Goal: Information Seeking & Learning: Find specific page/section

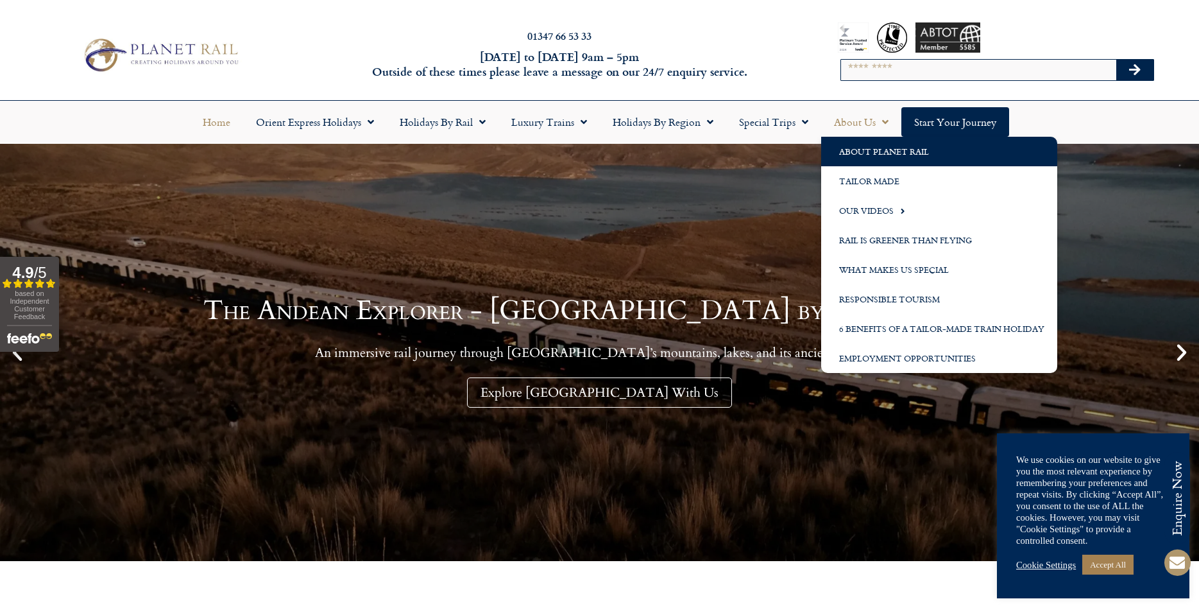
click at [869, 150] on link "About Planet Rail" at bounding box center [939, 152] width 236 height 30
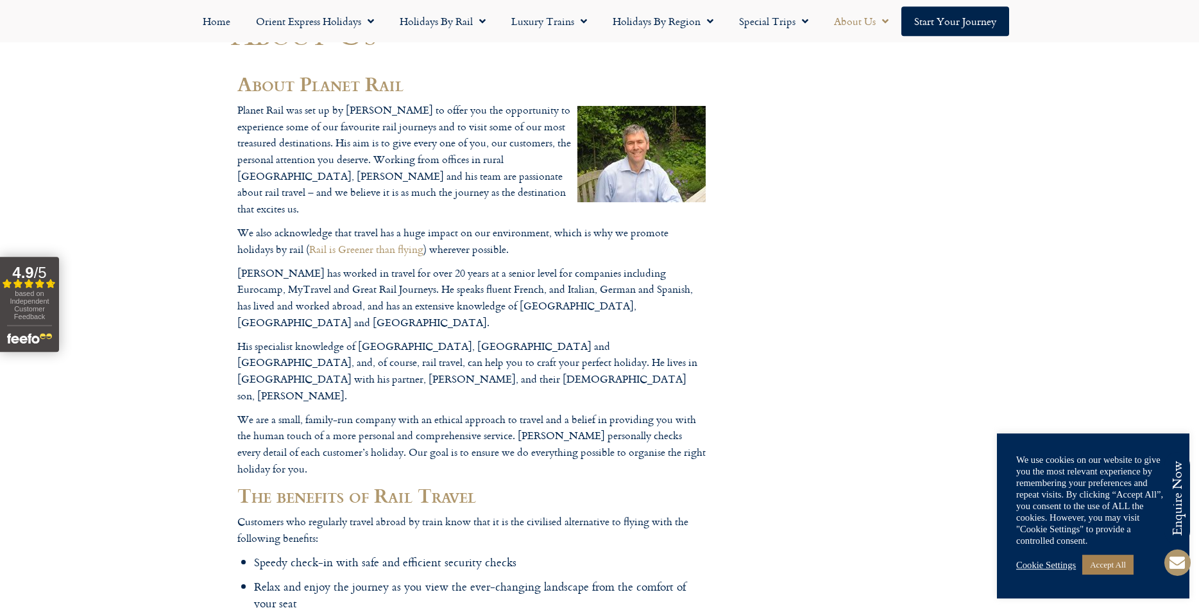
drag, startPoint x: 222, startPoint y: 202, endPoint x: 226, endPoint y: 223, distance: 21.5
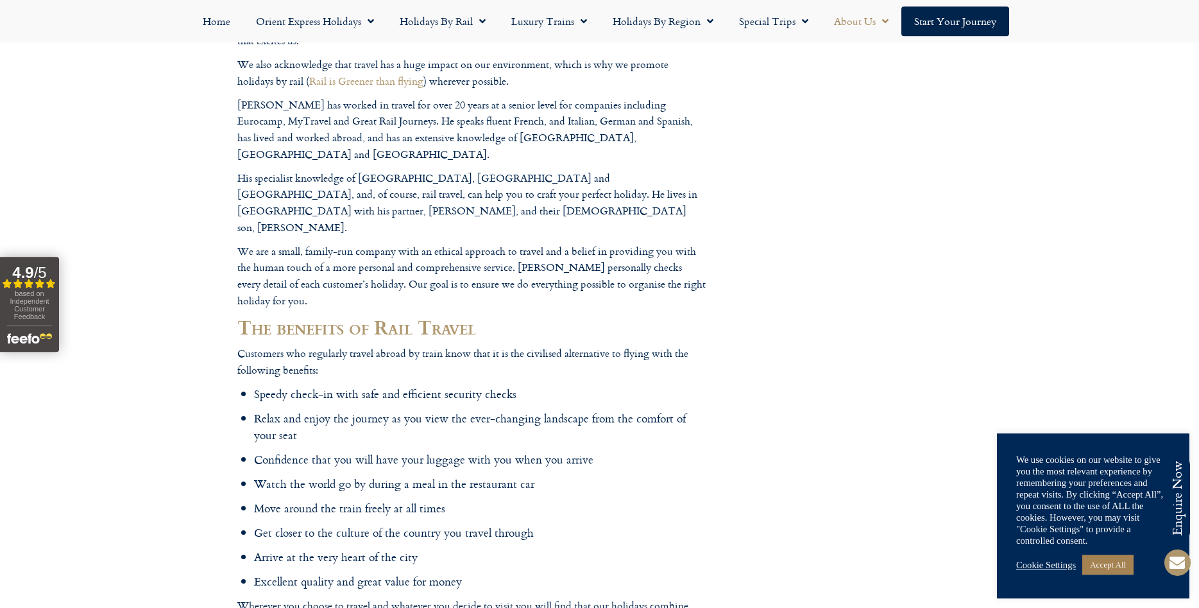
drag, startPoint x: 240, startPoint y: 210, endPoint x: 246, endPoint y: 252, distance: 42.2
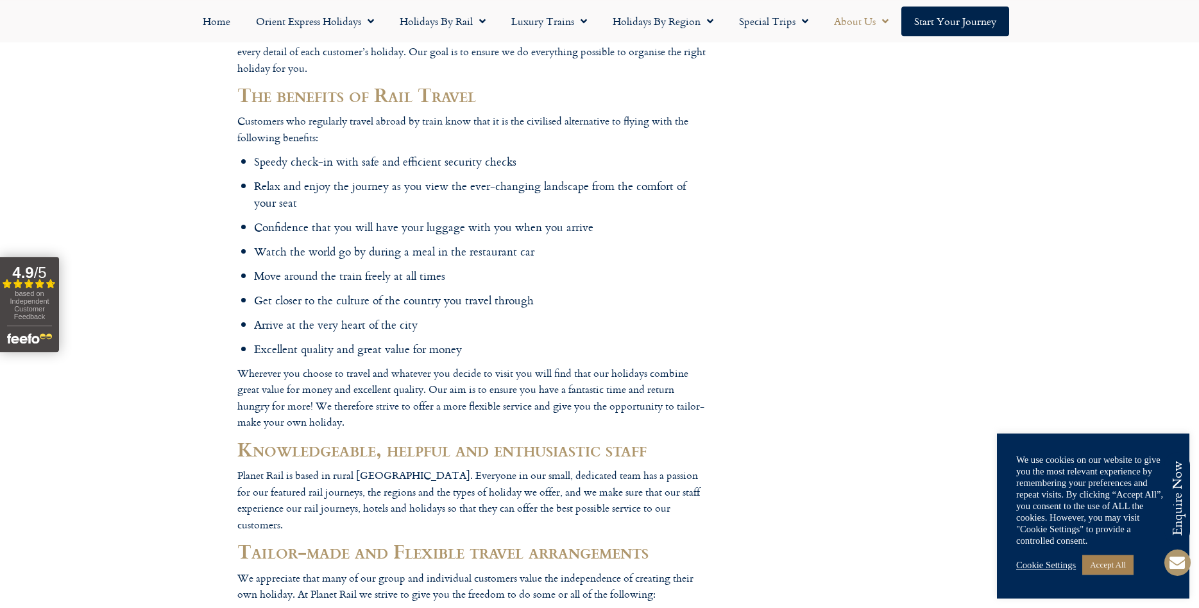
drag, startPoint x: 243, startPoint y: 241, endPoint x: 244, endPoint y: 318, distance: 77.0
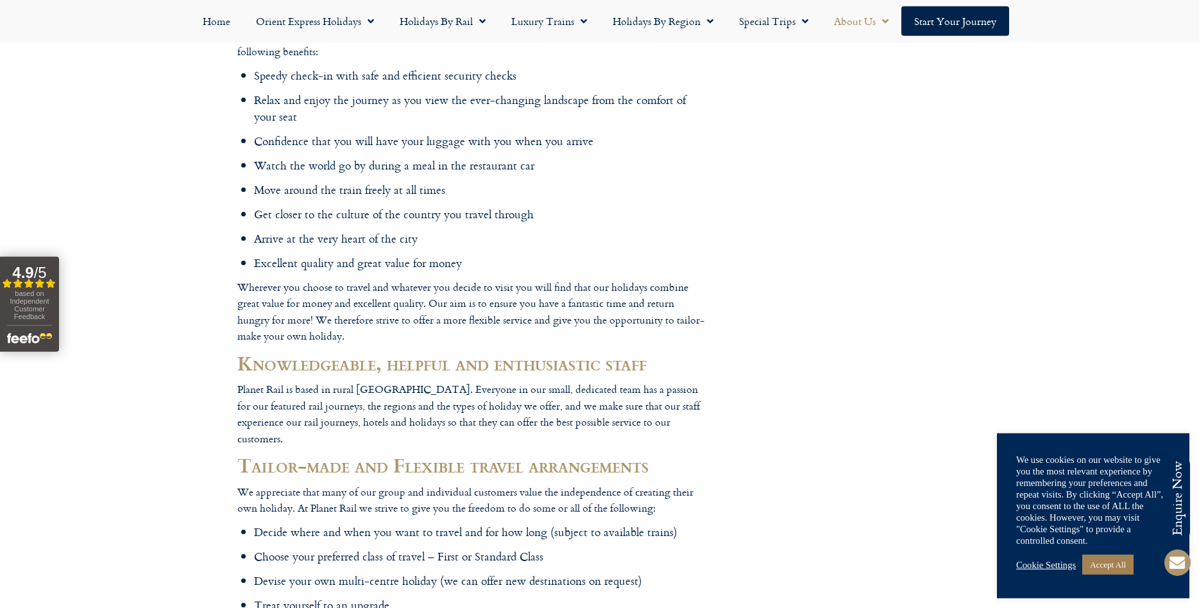
drag, startPoint x: 225, startPoint y: 252, endPoint x: 232, endPoint y: 323, distance: 70.9
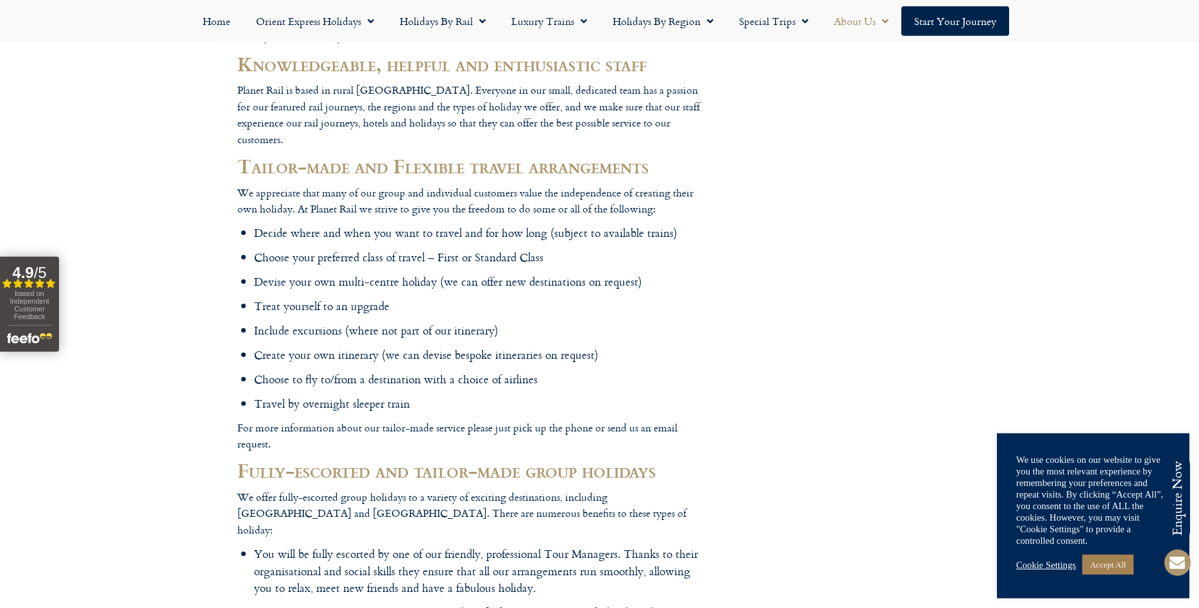
drag, startPoint x: 221, startPoint y: 267, endPoint x: 228, endPoint y: 359, distance: 92.7
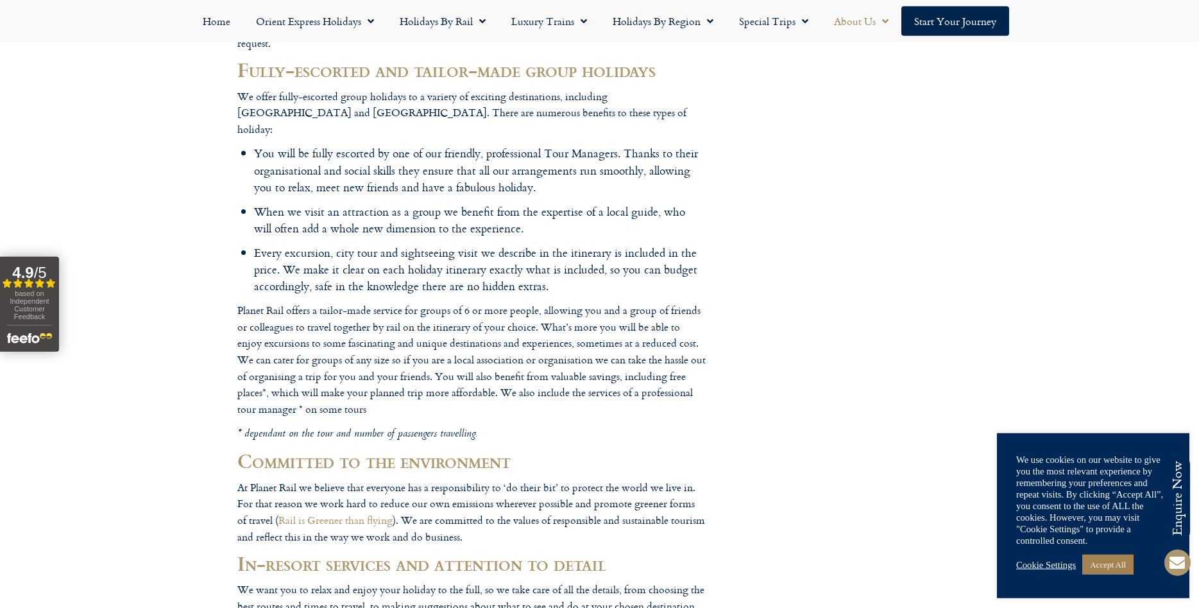
drag, startPoint x: 219, startPoint y: 282, endPoint x: 233, endPoint y: 266, distance: 21.9
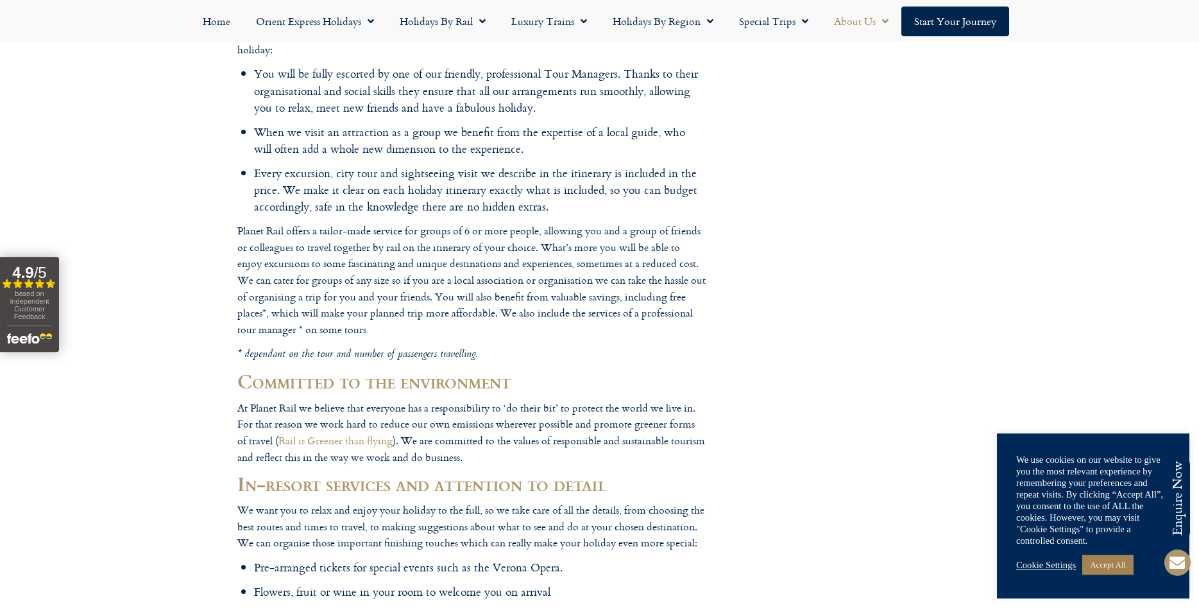
drag, startPoint x: 237, startPoint y: 246, endPoint x: 237, endPoint y: 299, distance: 52.6
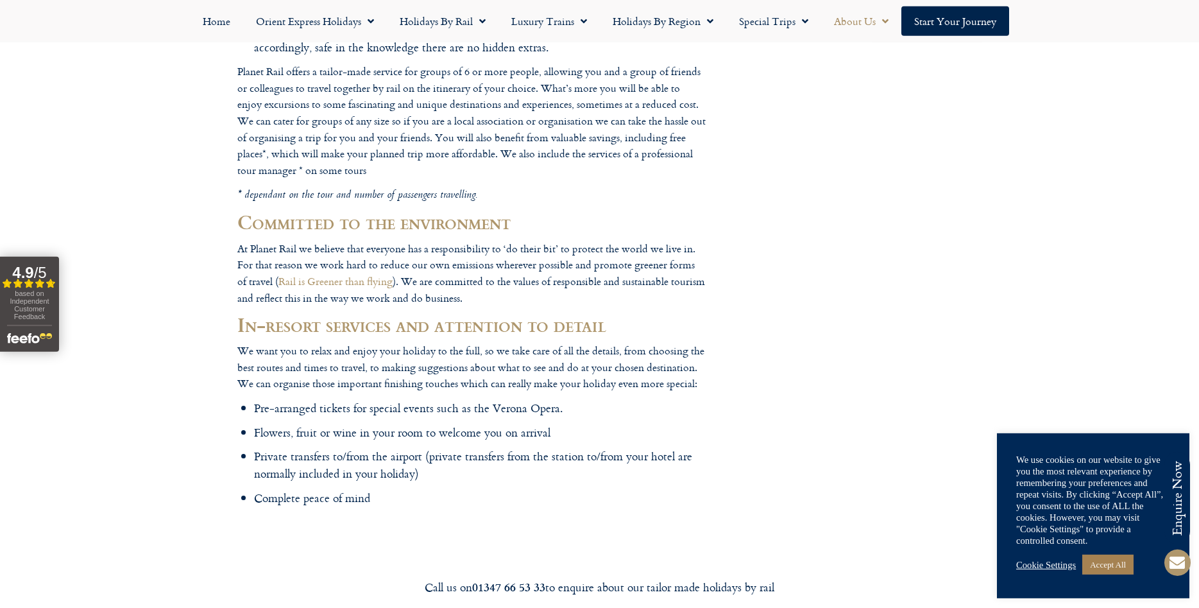
drag, startPoint x: 232, startPoint y: 235, endPoint x: 226, endPoint y: 348, distance: 113.1
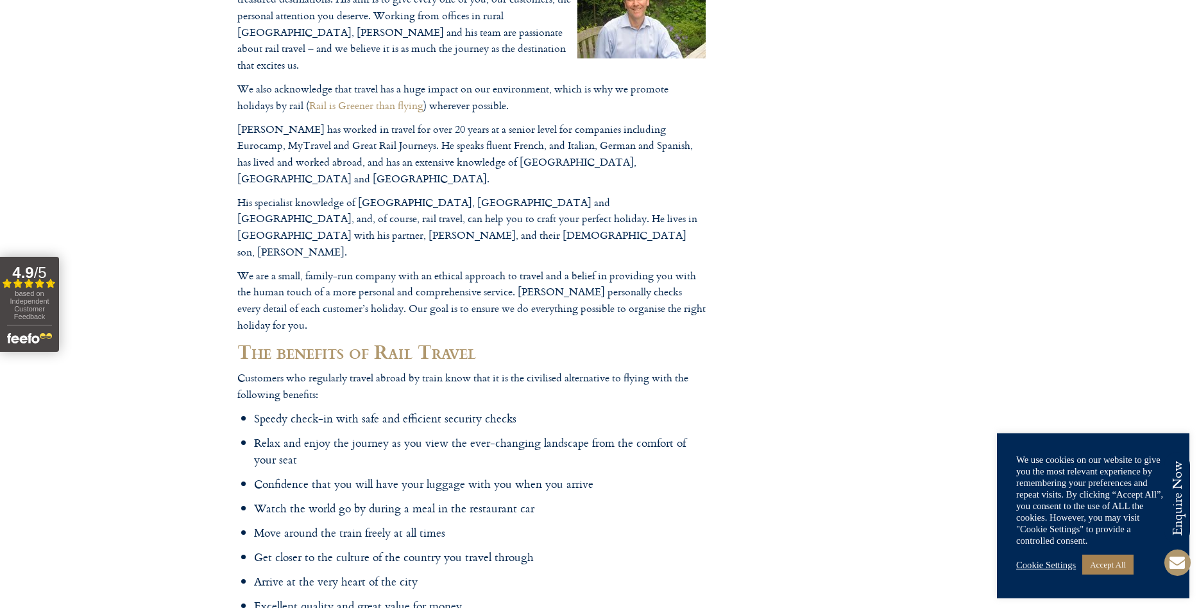
scroll to position [0, 0]
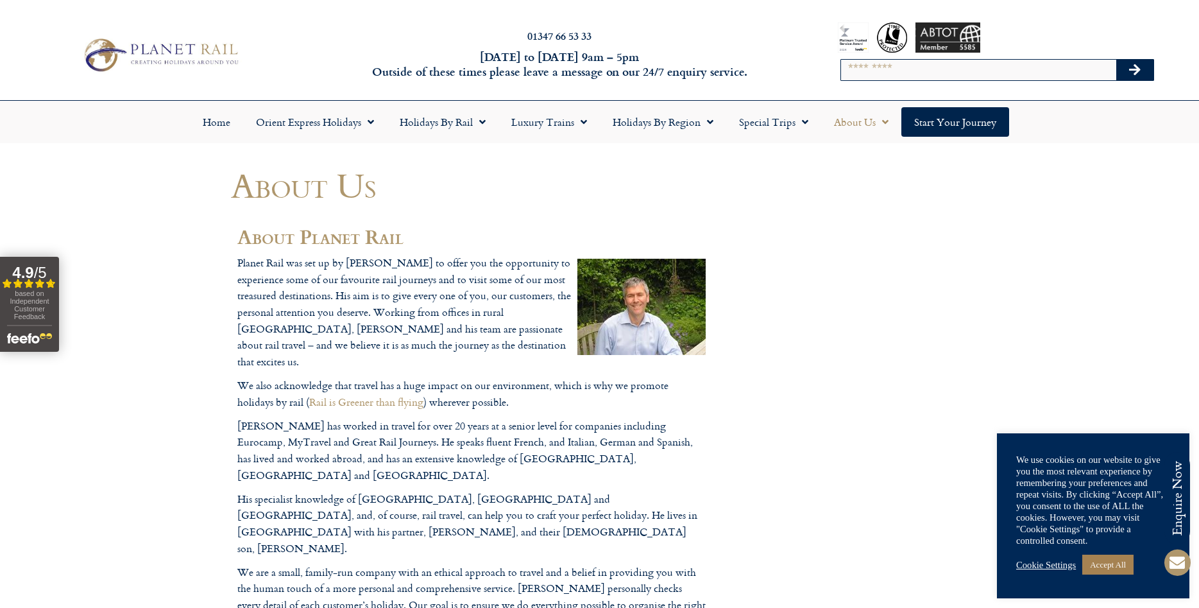
drag, startPoint x: 573, startPoint y: 532, endPoint x: 640, endPoint y: 244, distance: 295.7
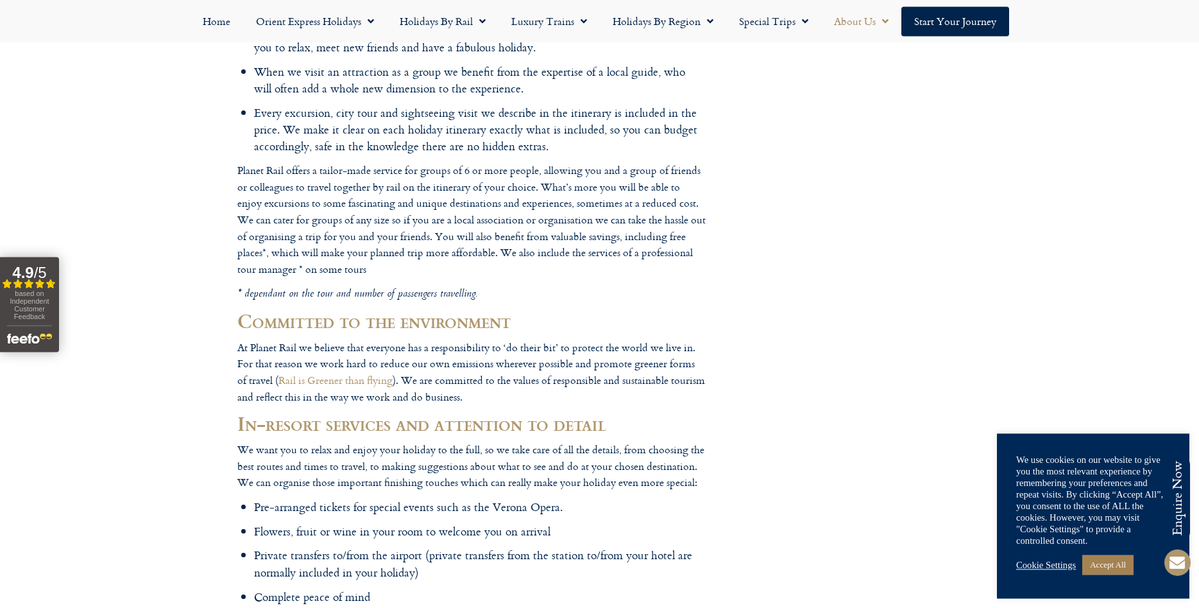
scroll to position [1906, 0]
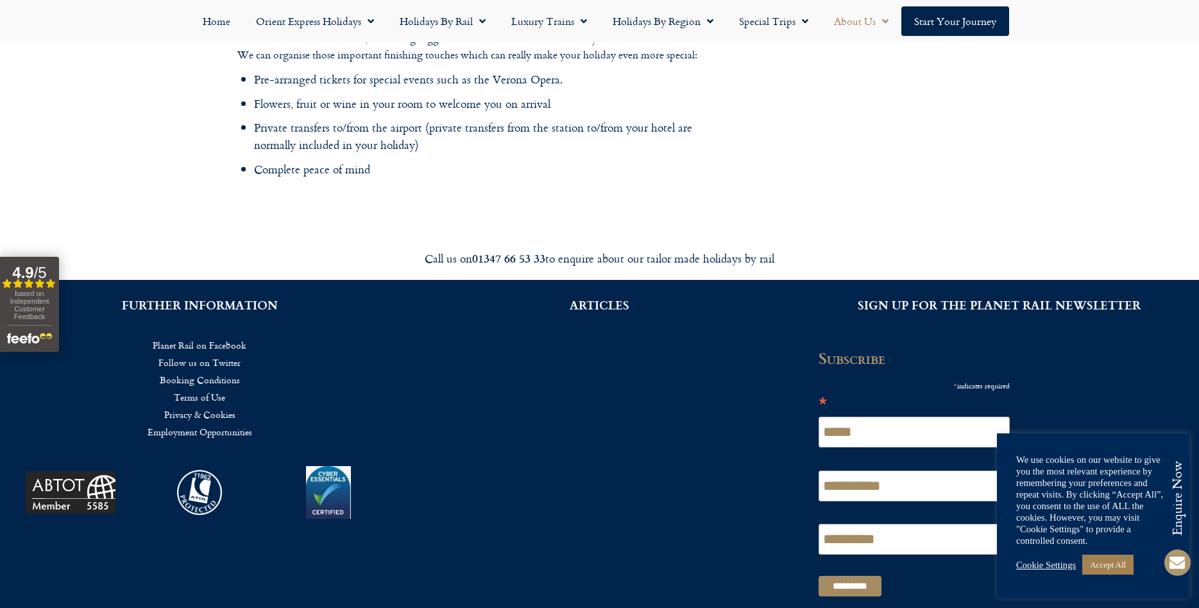
drag, startPoint x: 537, startPoint y: 281, endPoint x: 578, endPoint y: 567, distance: 289.1
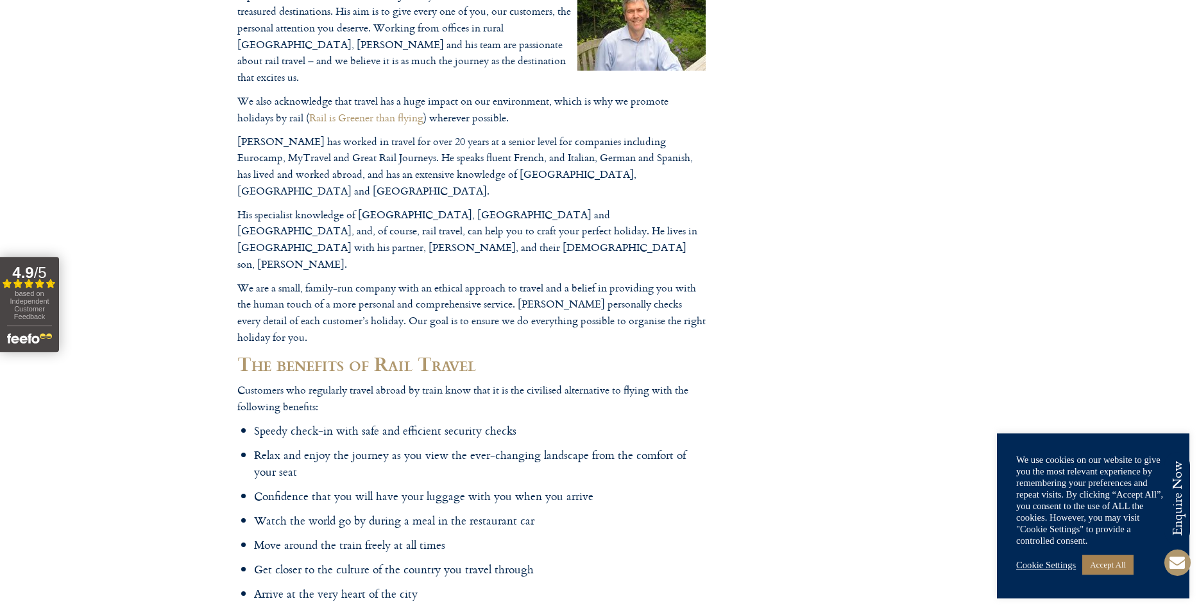
scroll to position [0, 0]
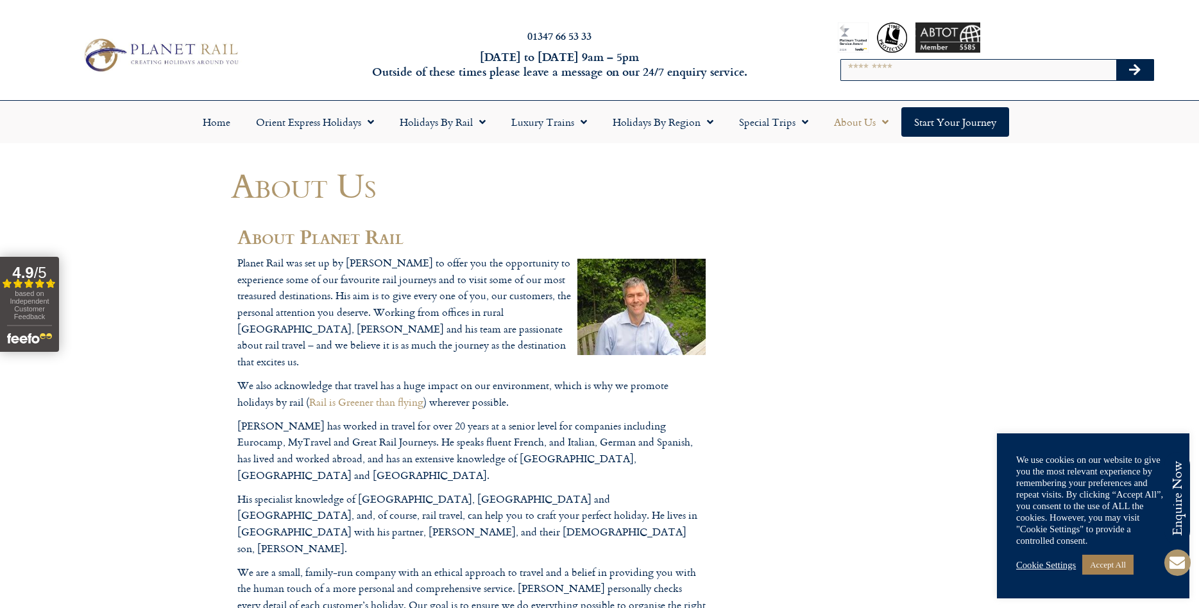
drag, startPoint x: 551, startPoint y: 494, endPoint x: 567, endPoint y: 280, distance: 214.9
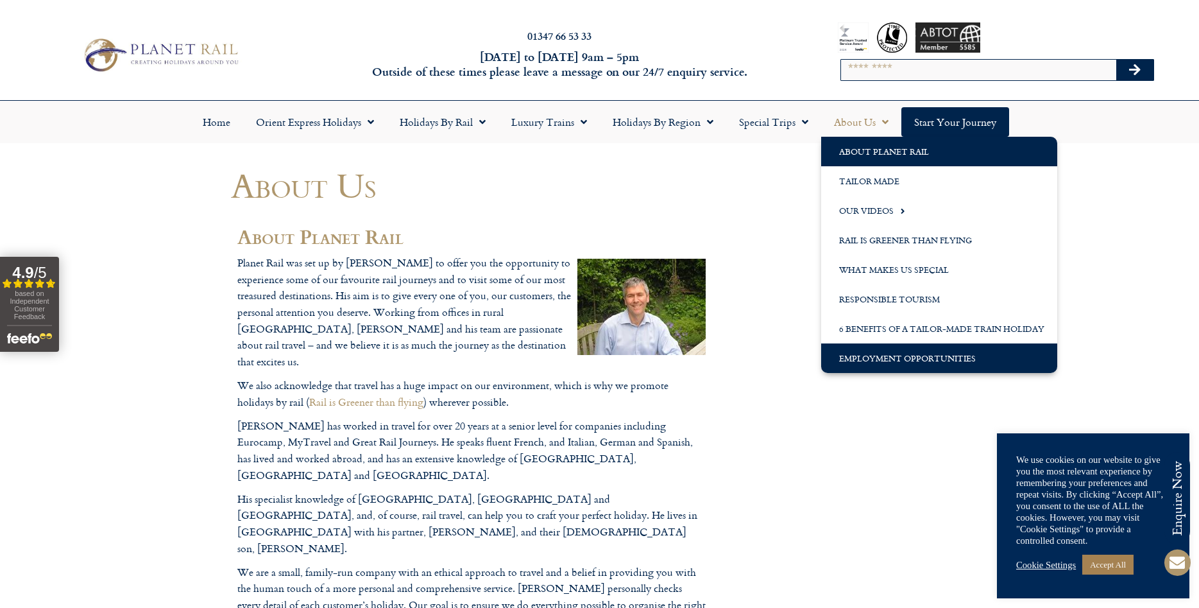
click at [858, 351] on link "Employment Opportunities" at bounding box center [939, 358] width 236 height 30
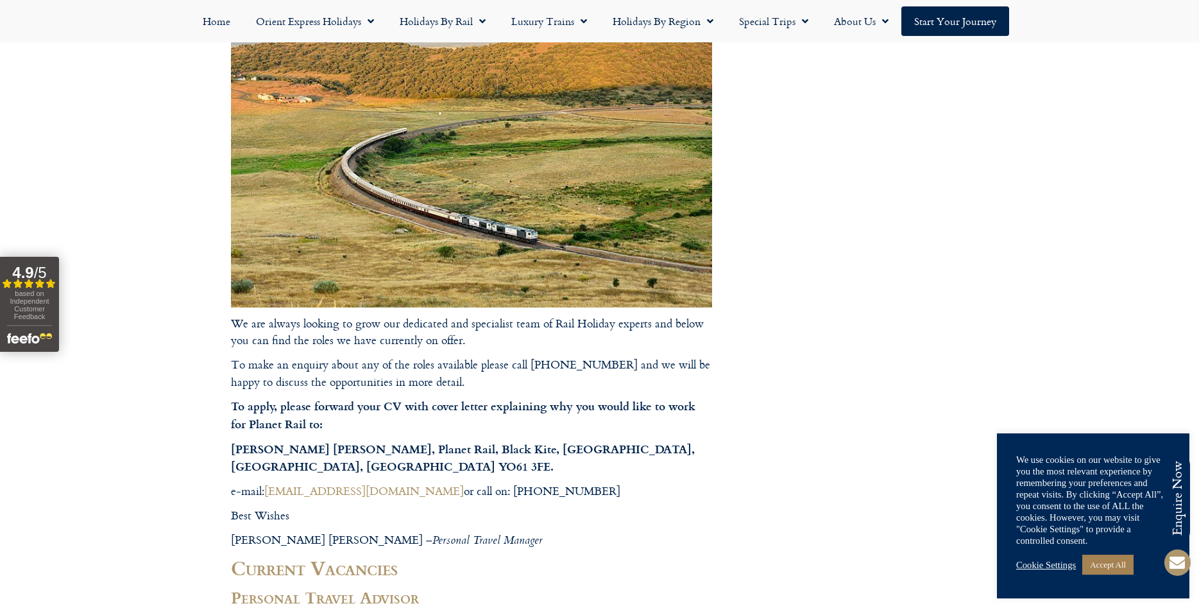
drag, startPoint x: 151, startPoint y: 245, endPoint x: 153, endPoint y: 307, distance: 62.3
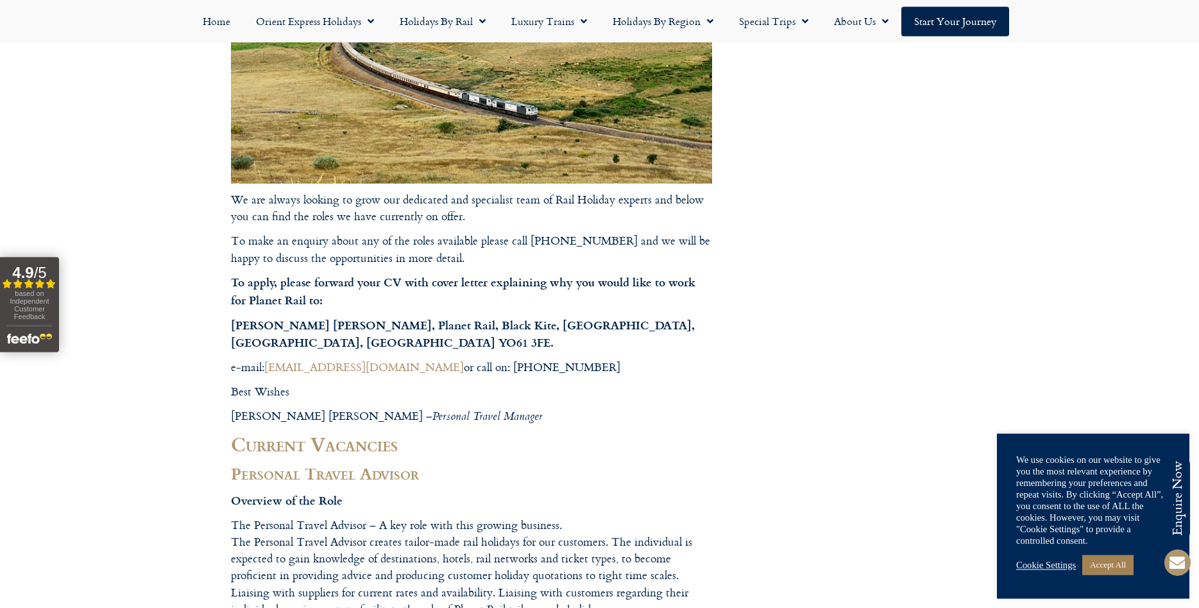
drag, startPoint x: 139, startPoint y: 221, endPoint x: 153, endPoint y: 267, distance: 48.3
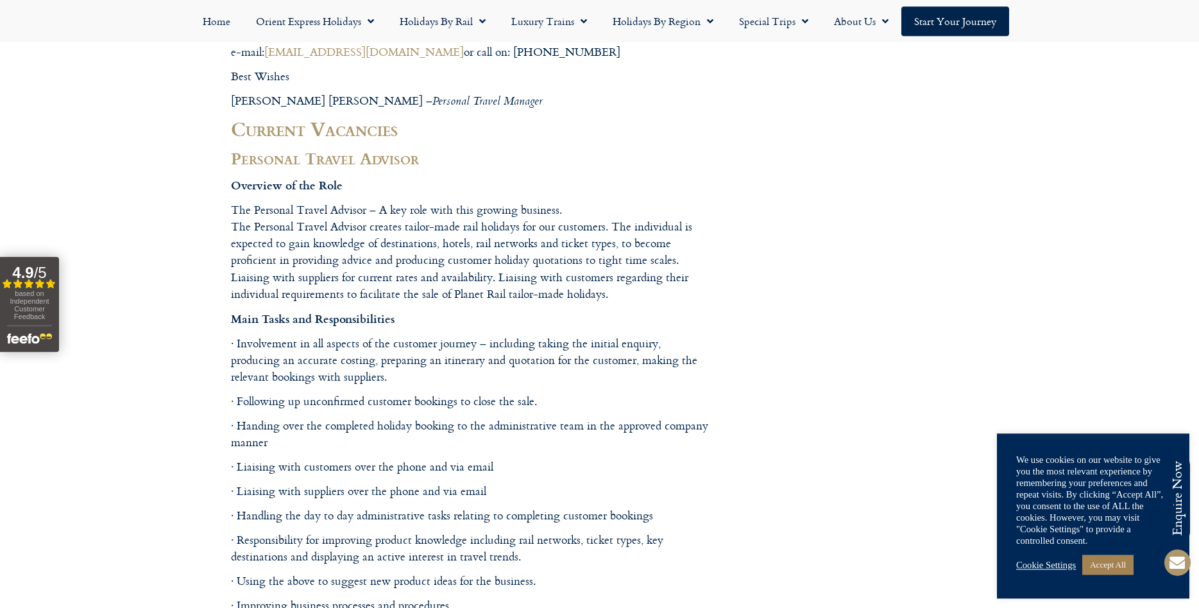
drag, startPoint x: 170, startPoint y: 242, endPoint x: 187, endPoint y: 312, distance: 71.9
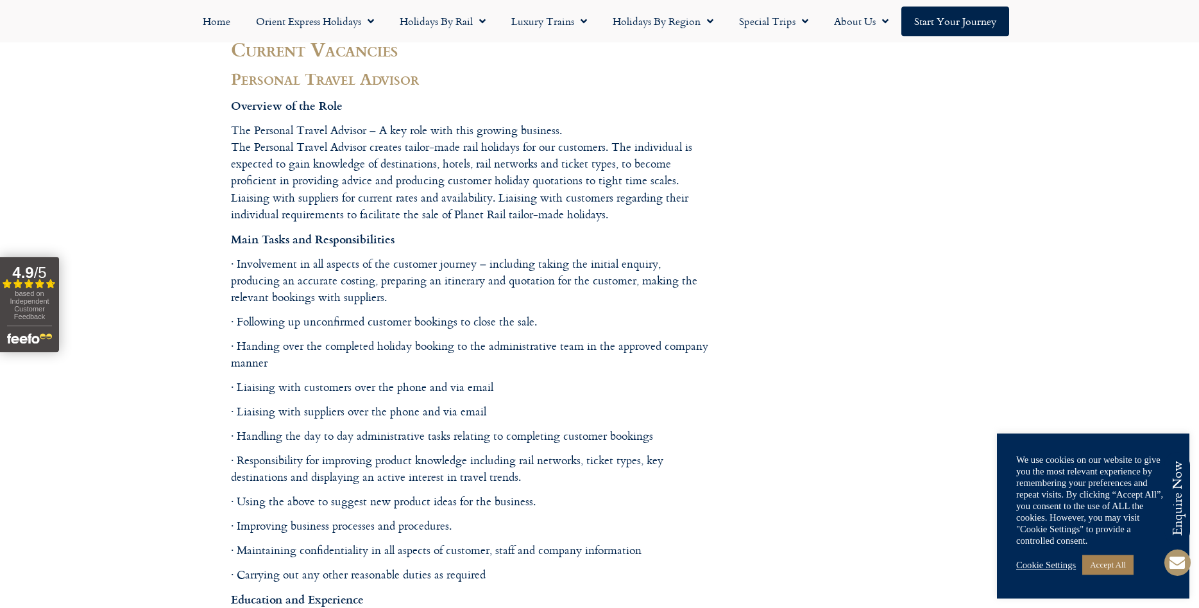
drag, startPoint x: 180, startPoint y: 257, endPoint x: 175, endPoint y: 366, distance: 109.2
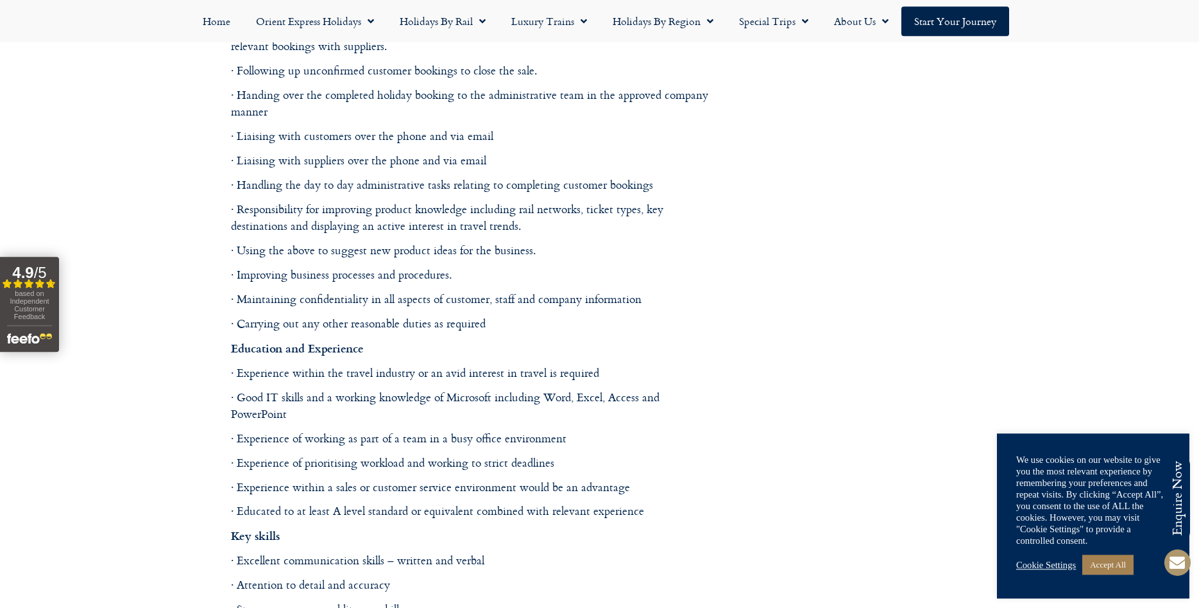
drag, startPoint x: 187, startPoint y: 316, endPoint x: 192, endPoint y: 327, distance: 12.6
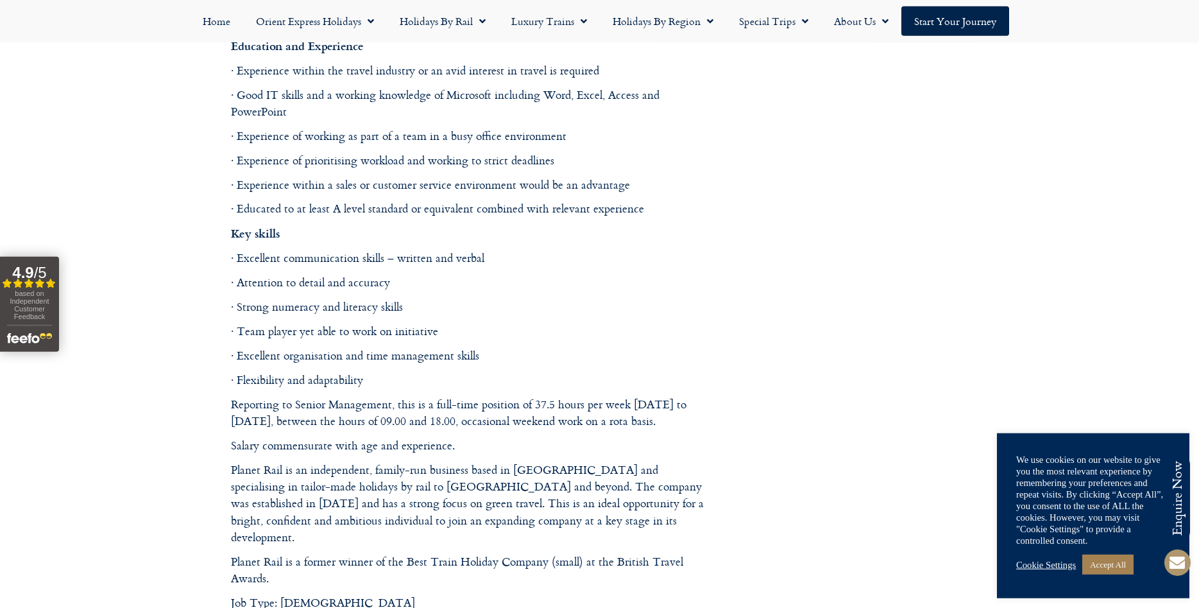
drag, startPoint x: 199, startPoint y: 307, endPoint x: 207, endPoint y: 384, distance: 77.4
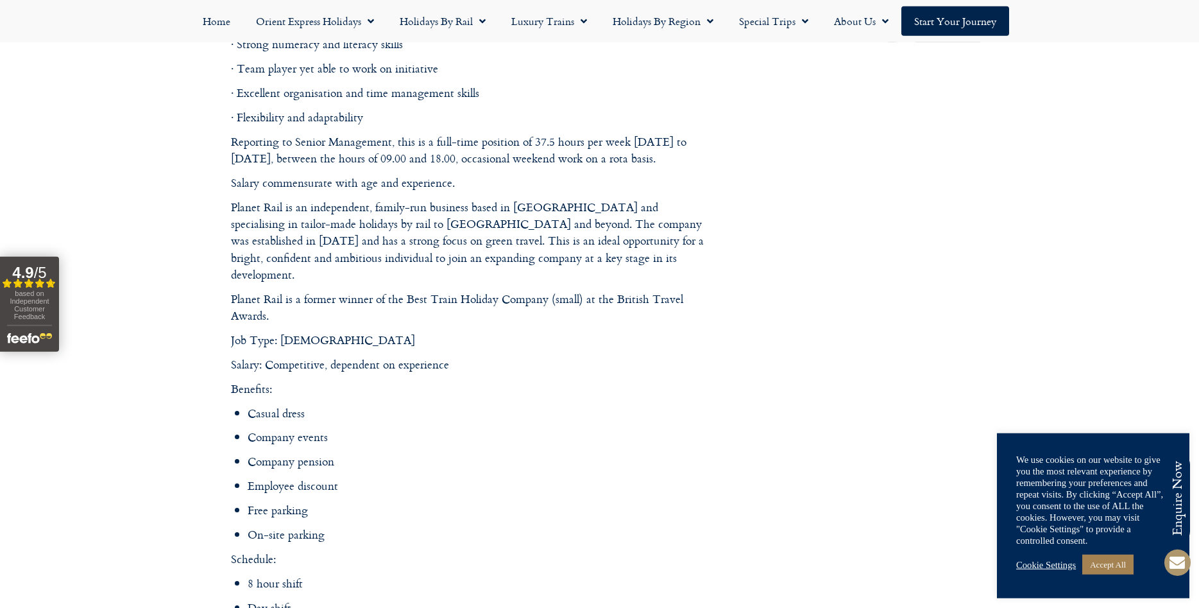
drag, startPoint x: 205, startPoint y: 287, endPoint x: 194, endPoint y: 336, distance: 50.0
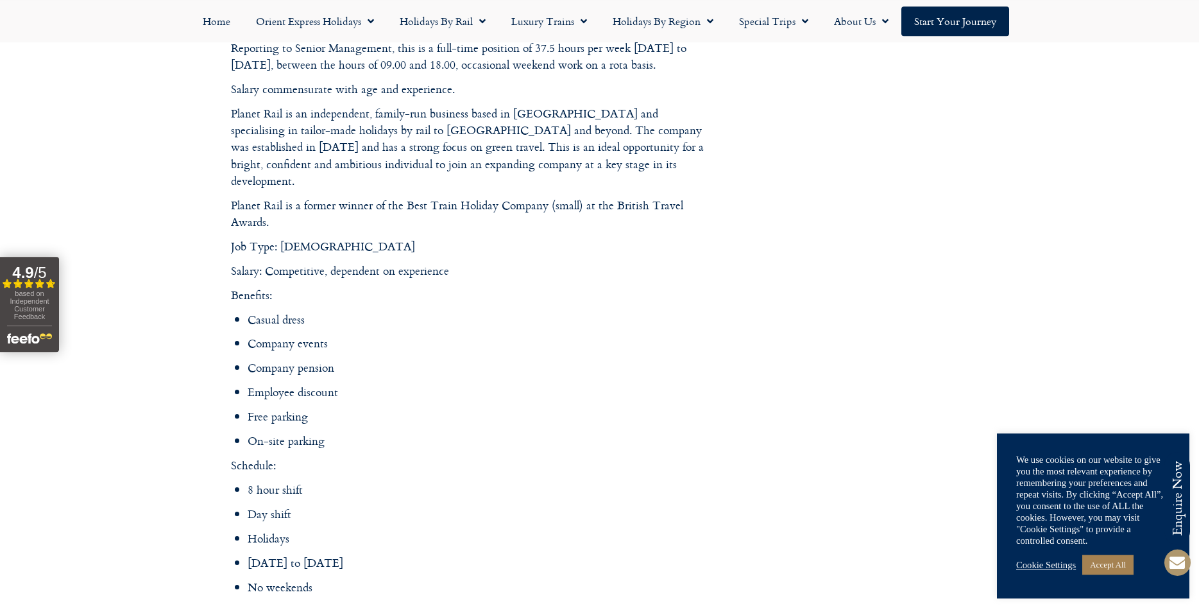
drag, startPoint x: 189, startPoint y: 216, endPoint x: 189, endPoint y: 263, distance: 46.8
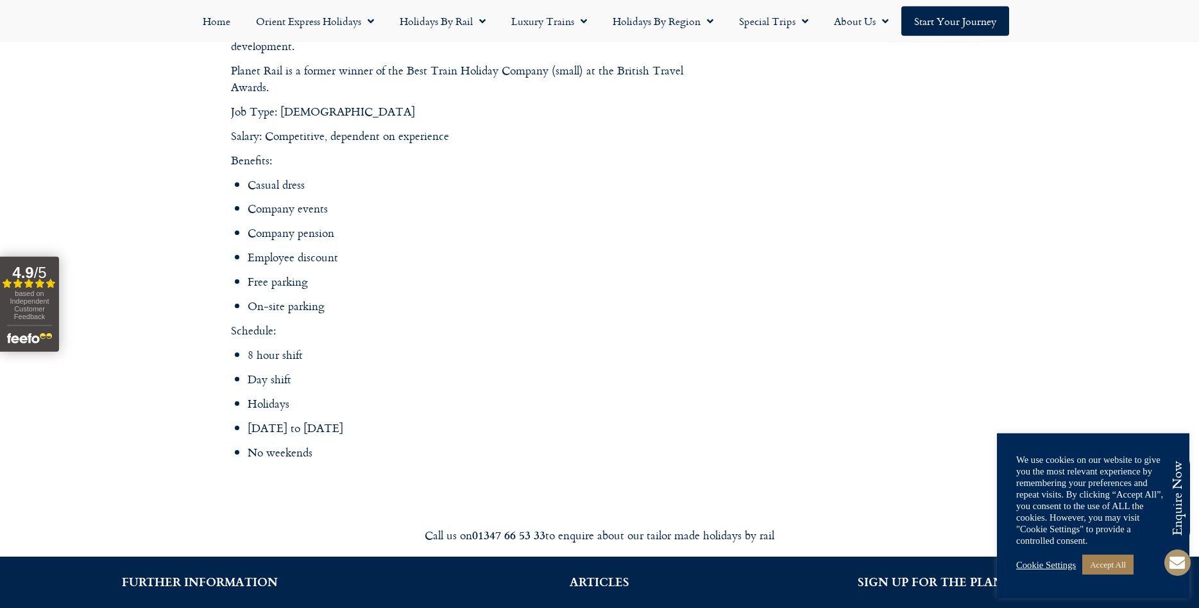
drag, startPoint x: 194, startPoint y: 198, endPoint x: 191, endPoint y: 257, distance: 59.1
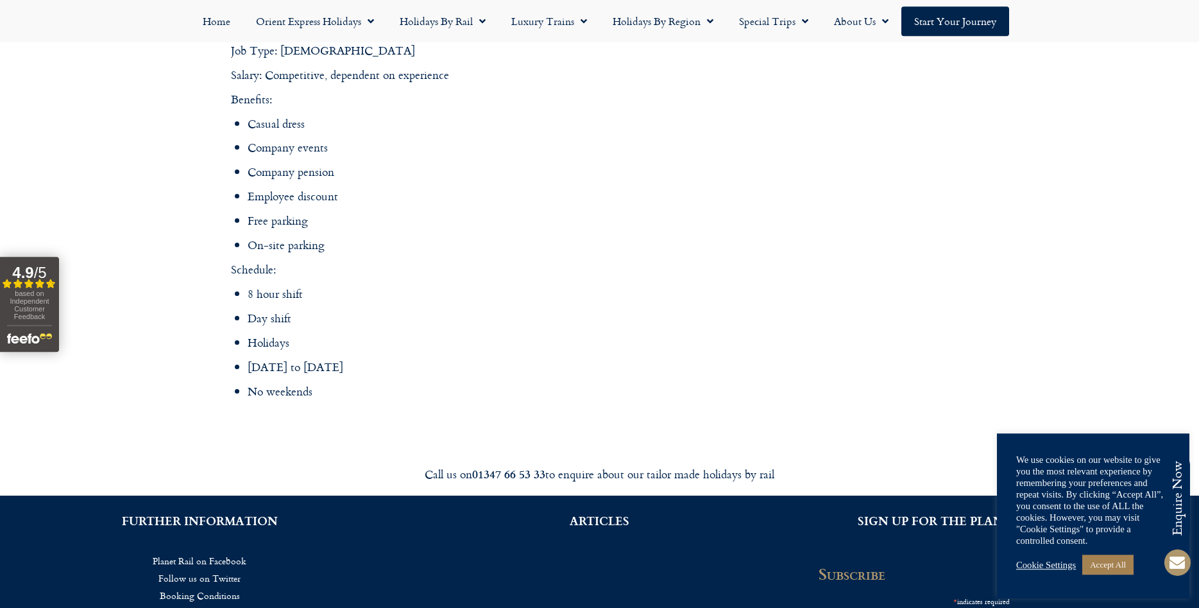
drag, startPoint x: 194, startPoint y: 253, endPoint x: 198, endPoint y: 276, distance: 22.8
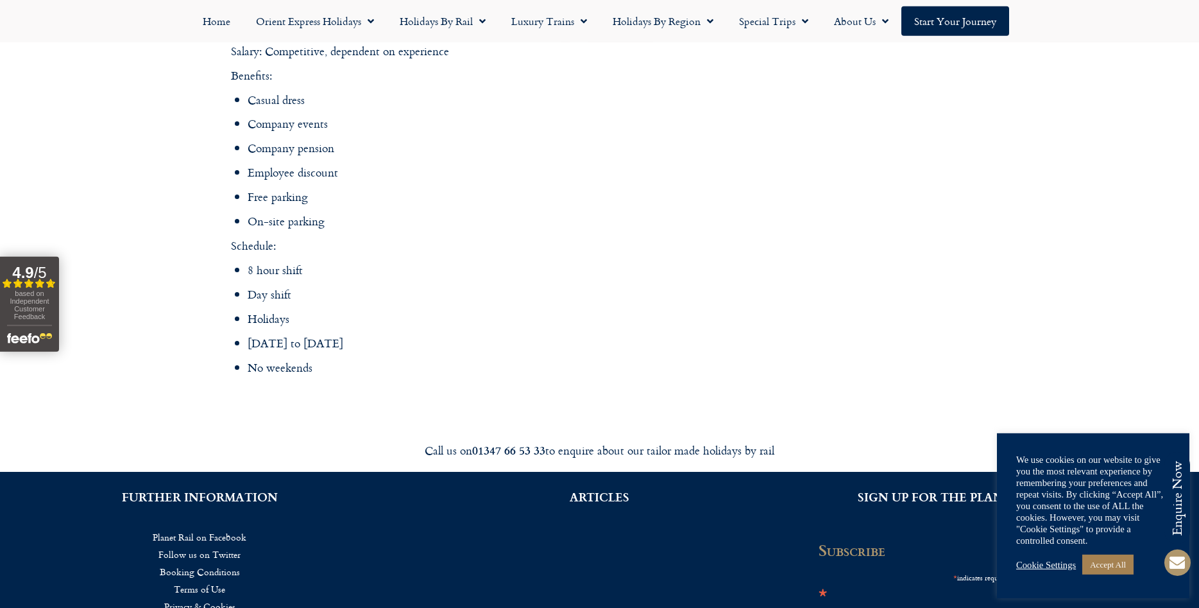
drag, startPoint x: 194, startPoint y: 243, endPoint x: 200, endPoint y: 256, distance: 14.4
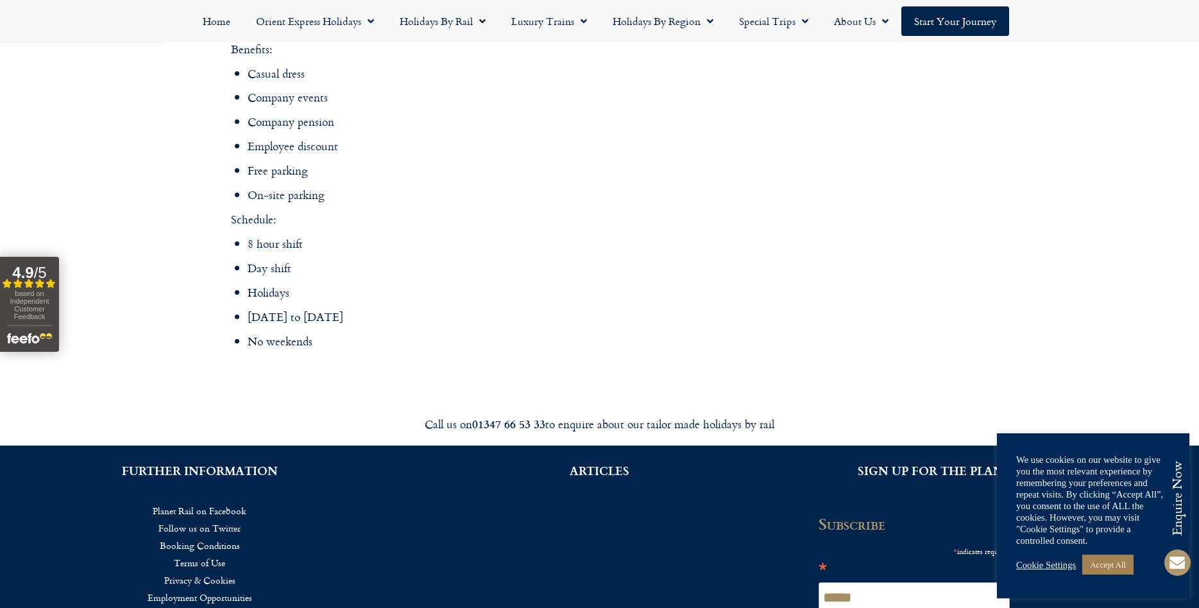
drag, startPoint x: 205, startPoint y: 236, endPoint x: 205, endPoint y: 255, distance: 19.2
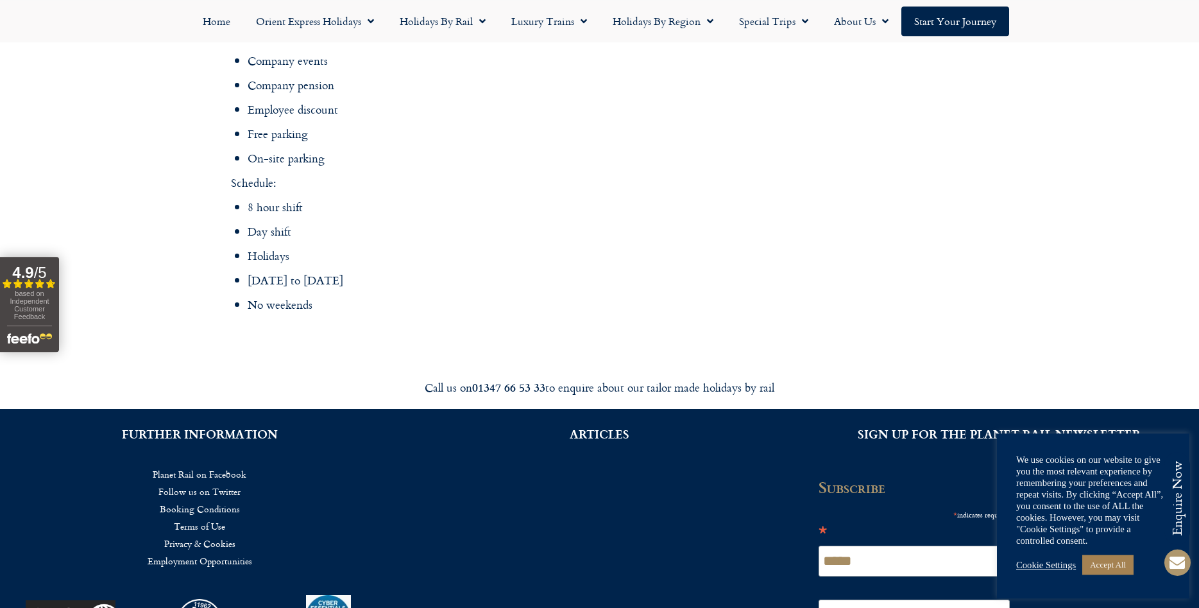
drag, startPoint x: 195, startPoint y: 235, endPoint x: 202, endPoint y: 260, distance: 26.0
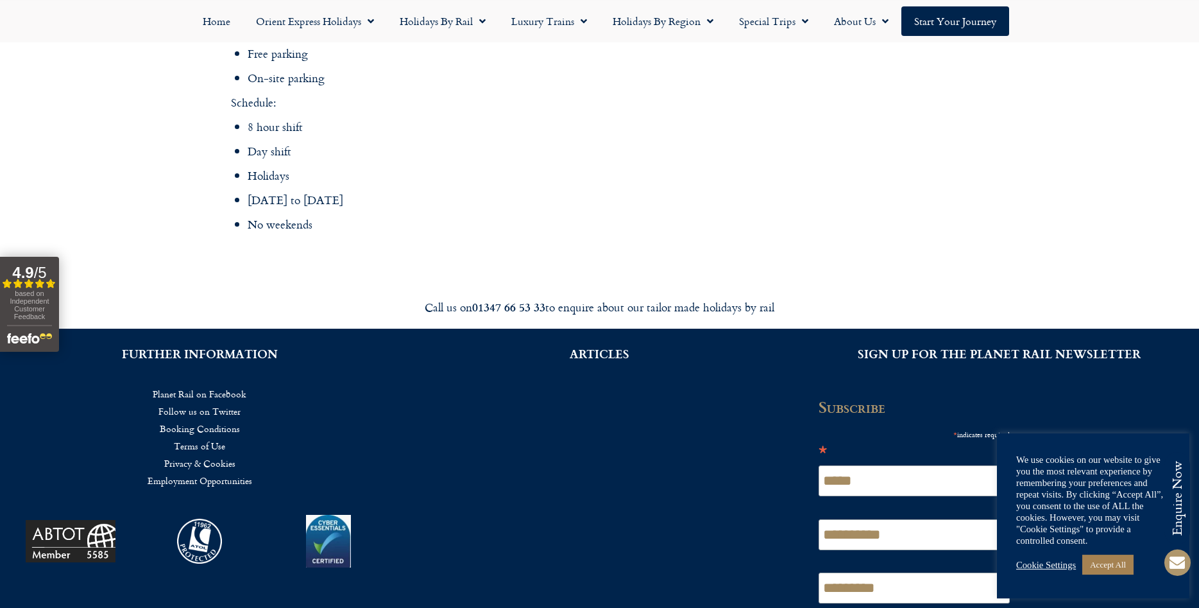
drag, startPoint x: 201, startPoint y: 234, endPoint x: 214, endPoint y: 274, distance: 41.8
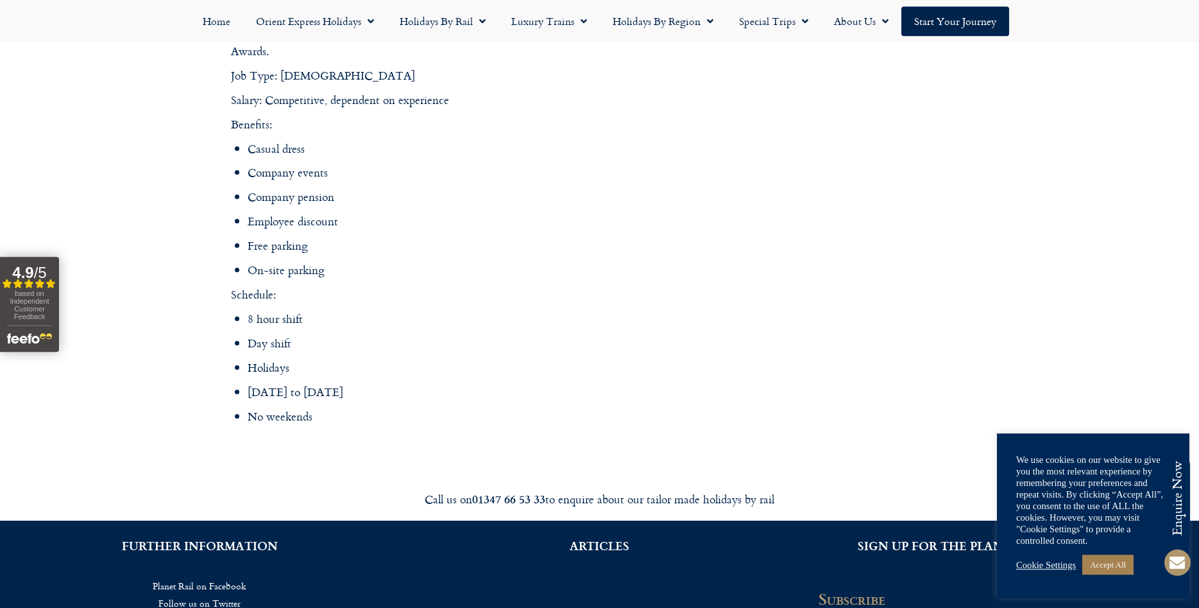
drag, startPoint x: 466, startPoint y: 449, endPoint x: 445, endPoint y: 361, distance: 91.0
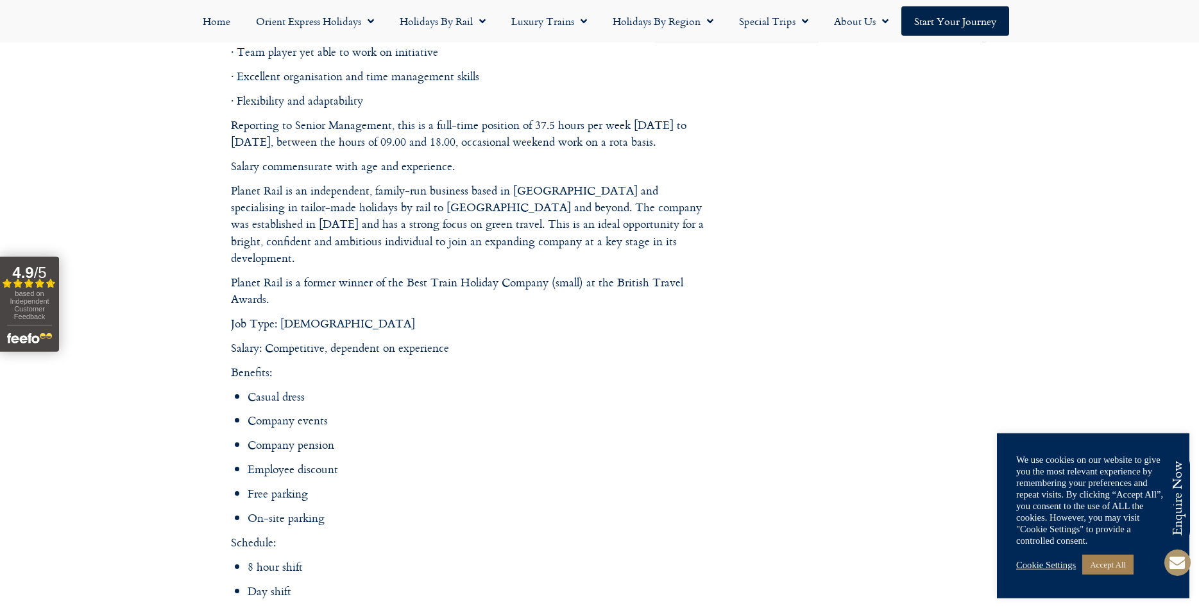
drag, startPoint x: 398, startPoint y: 475, endPoint x: 381, endPoint y: 375, distance: 102.1
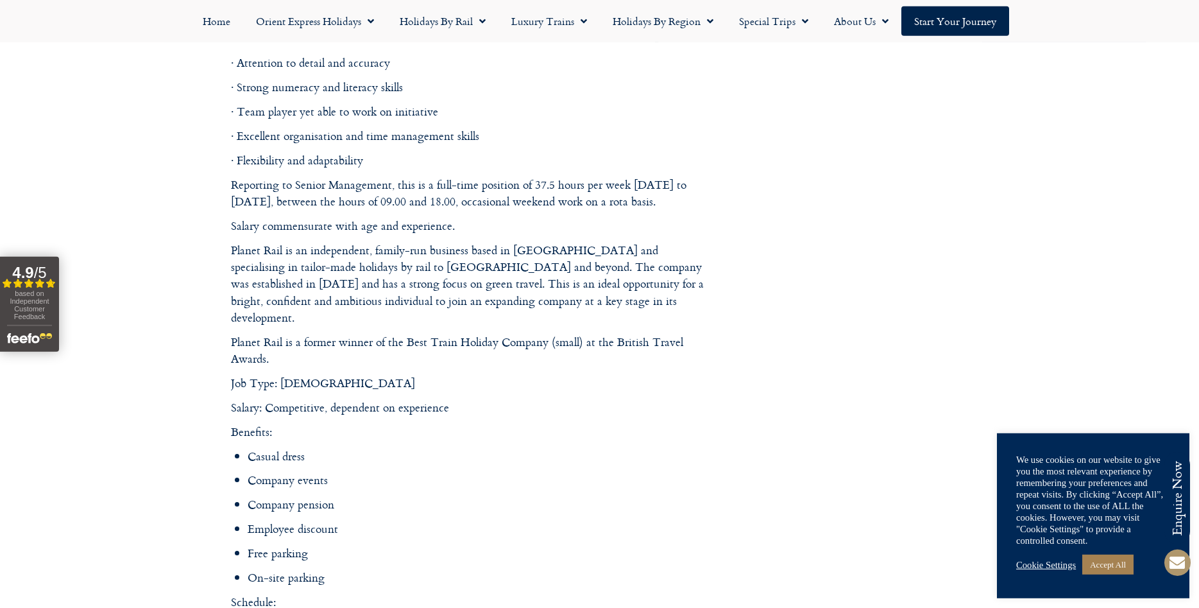
scroll to position [1408, 0]
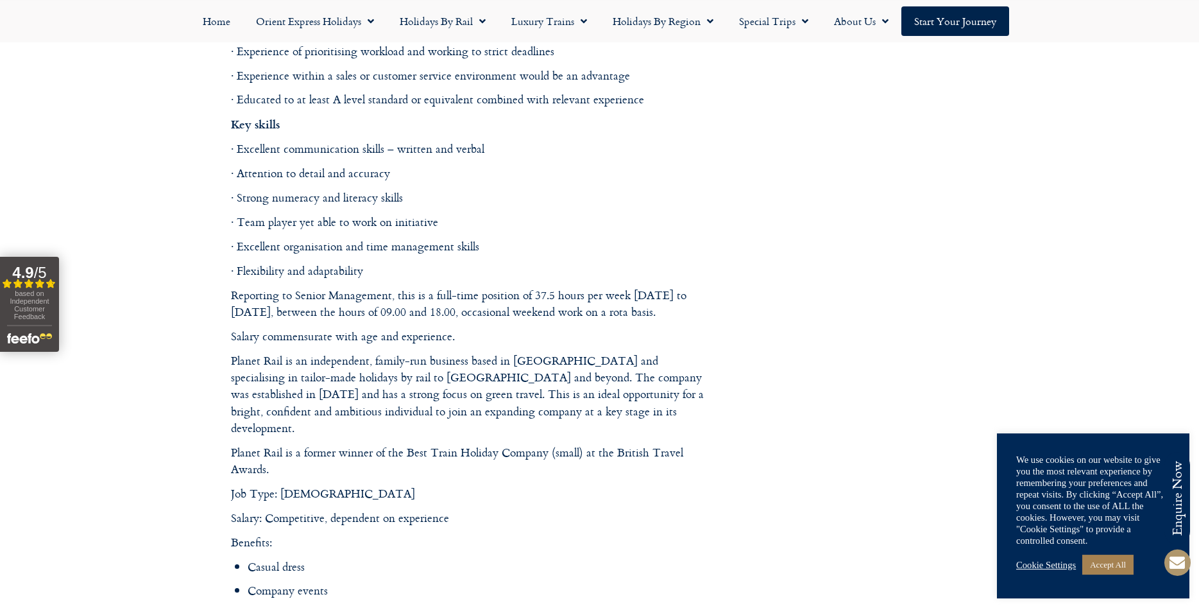
drag, startPoint x: 370, startPoint y: 351, endPoint x: 369, endPoint y: 339, distance: 11.6
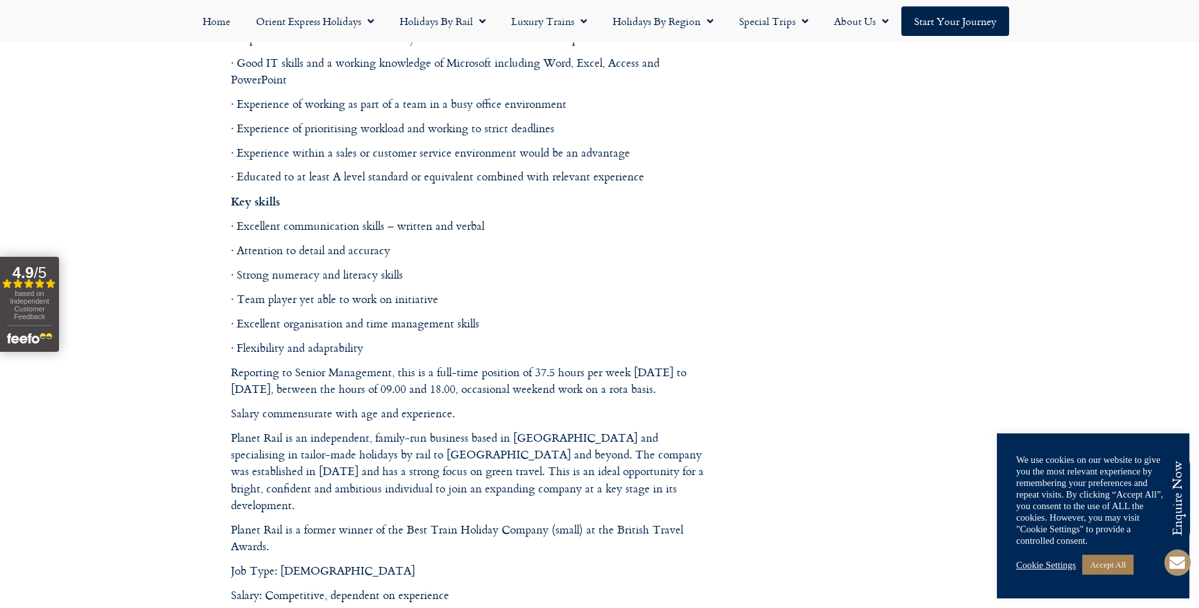
drag, startPoint x: 363, startPoint y: 400, endPoint x: 359, endPoint y: 386, distance: 14.8
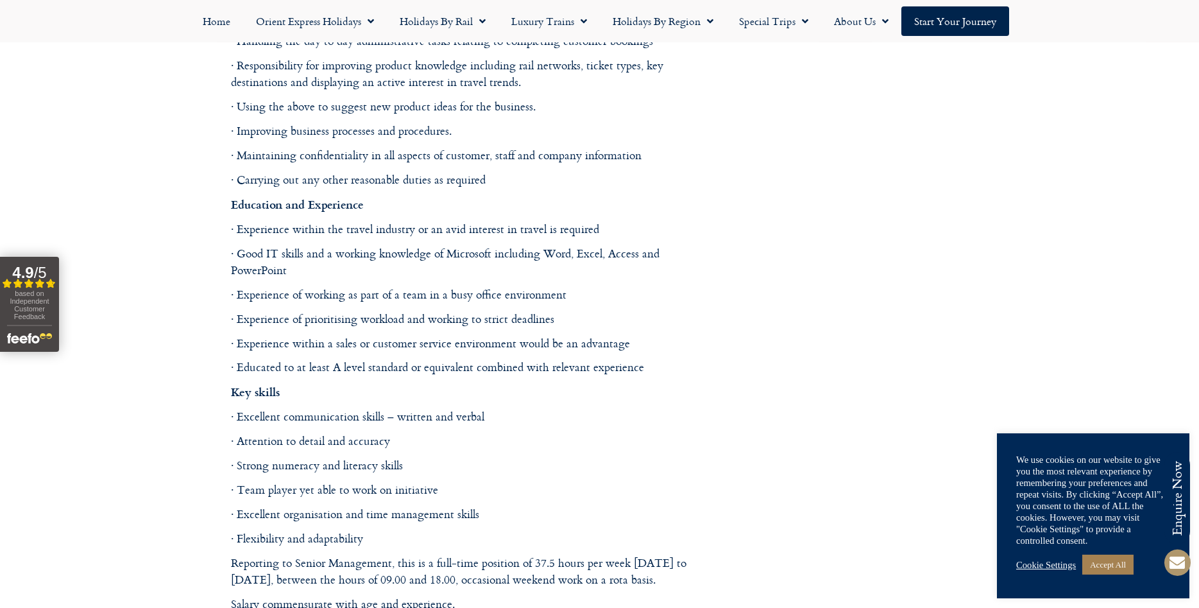
drag, startPoint x: 404, startPoint y: 375, endPoint x: 438, endPoint y: 266, distance: 114.1
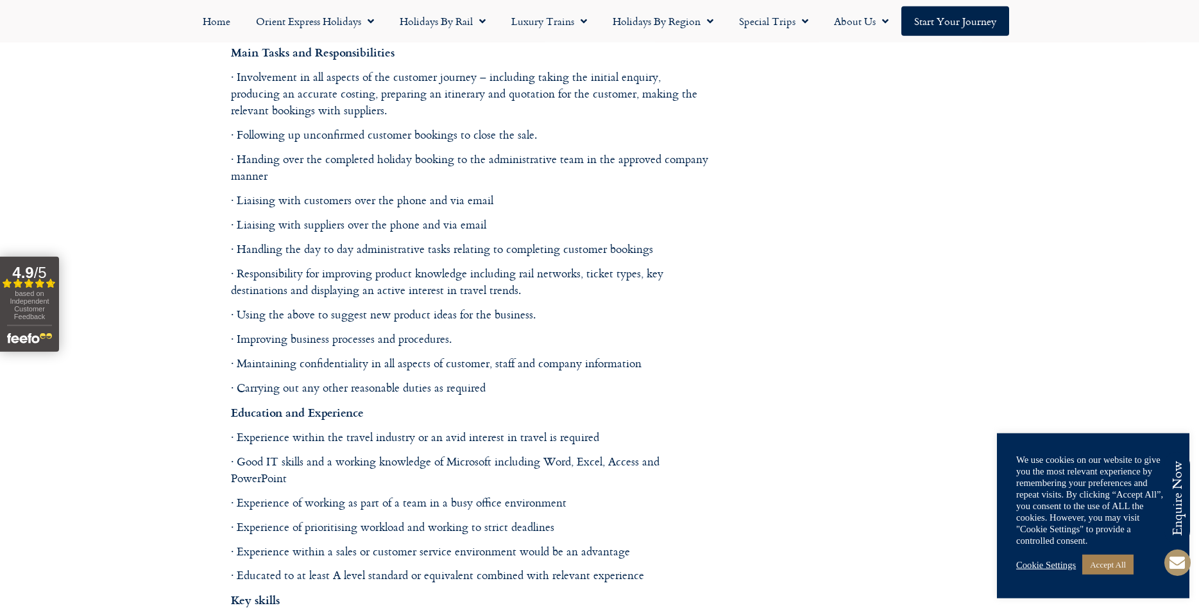
drag, startPoint x: 375, startPoint y: 419, endPoint x: 383, endPoint y: 322, distance: 97.2
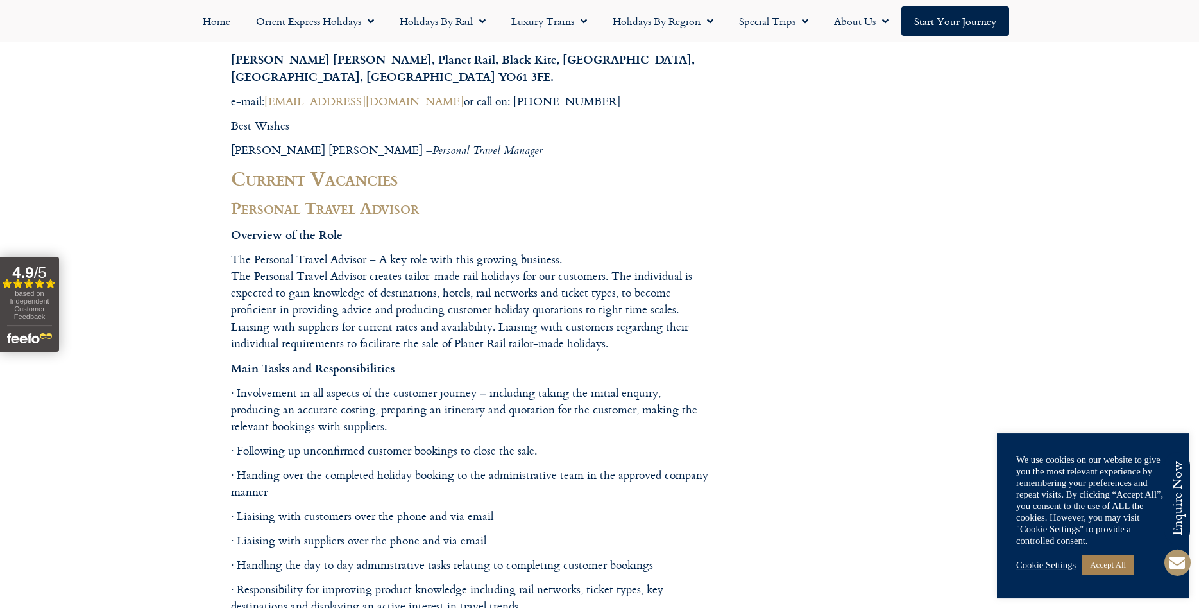
drag, startPoint x: 384, startPoint y: 318, endPoint x: 380, endPoint y: 259, distance: 59.2
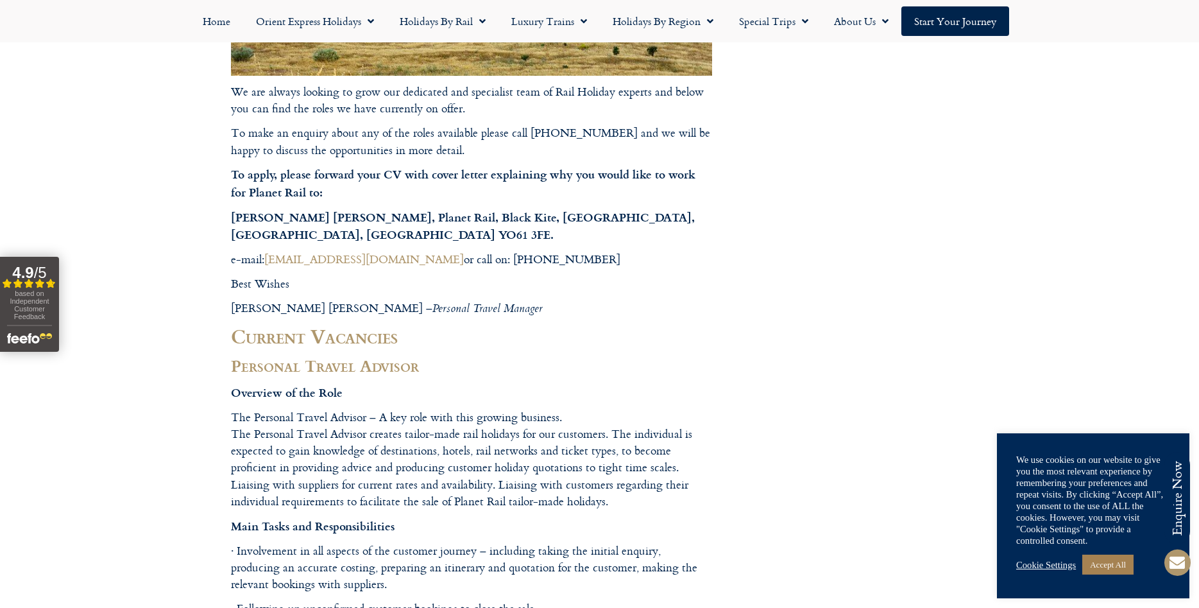
drag, startPoint x: 370, startPoint y: 317, endPoint x: 368, endPoint y: 290, distance: 27.0
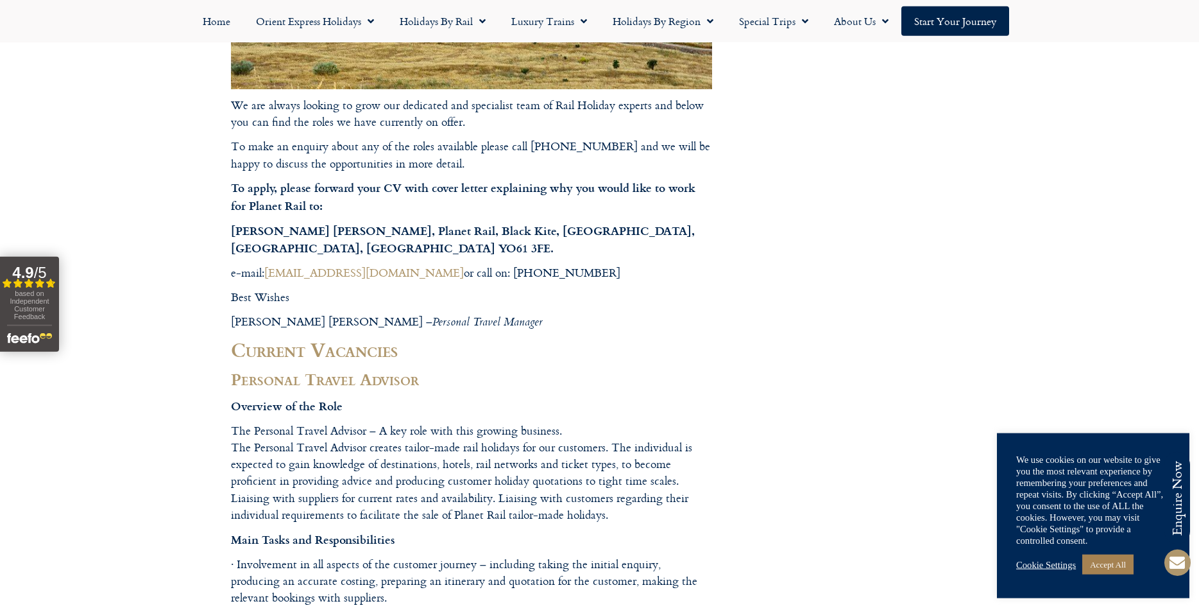
drag, startPoint x: 384, startPoint y: 373, endPoint x: 379, endPoint y: 360, distance: 13.8
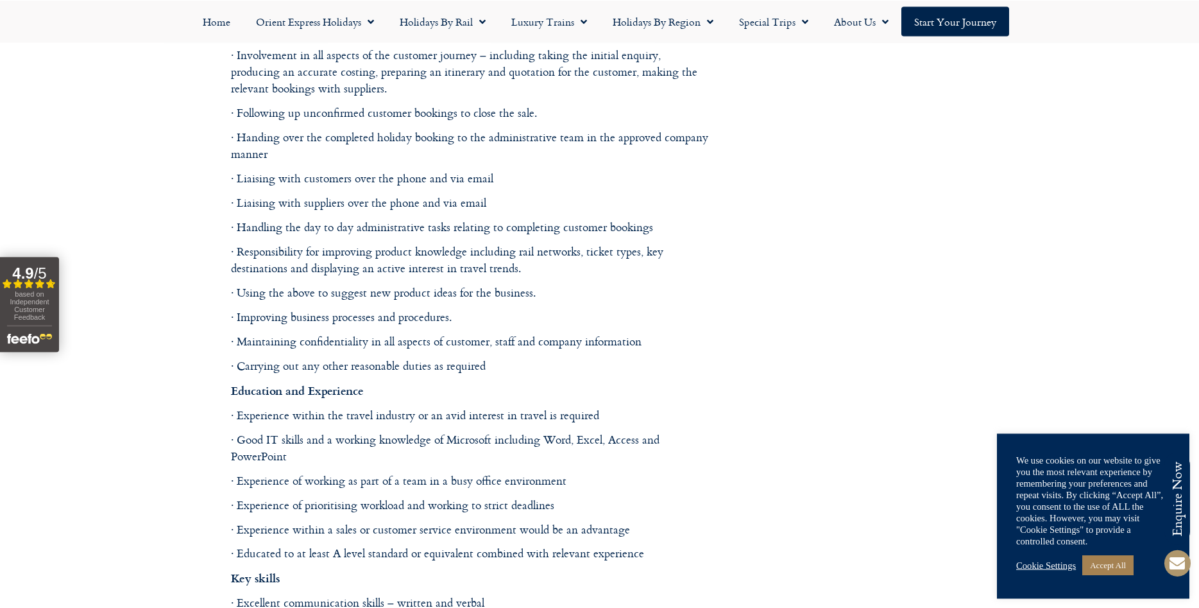
drag, startPoint x: 171, startPoint y: 162, endPoint x: 207, endPoint y: 284, distance: 127.7
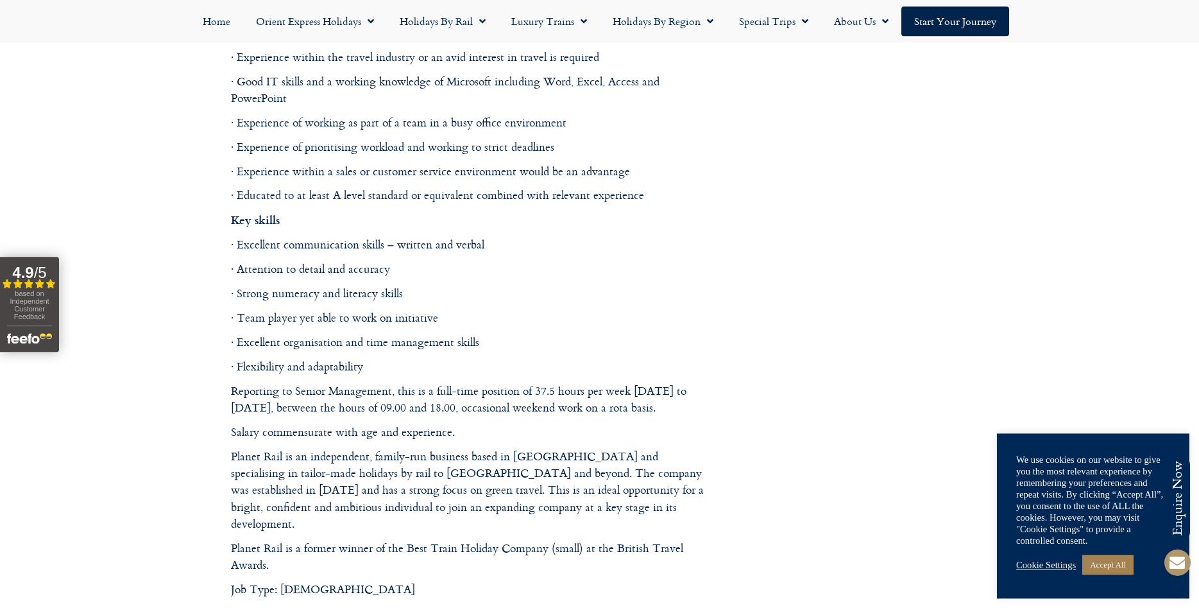
scroll to position [1927, 0]
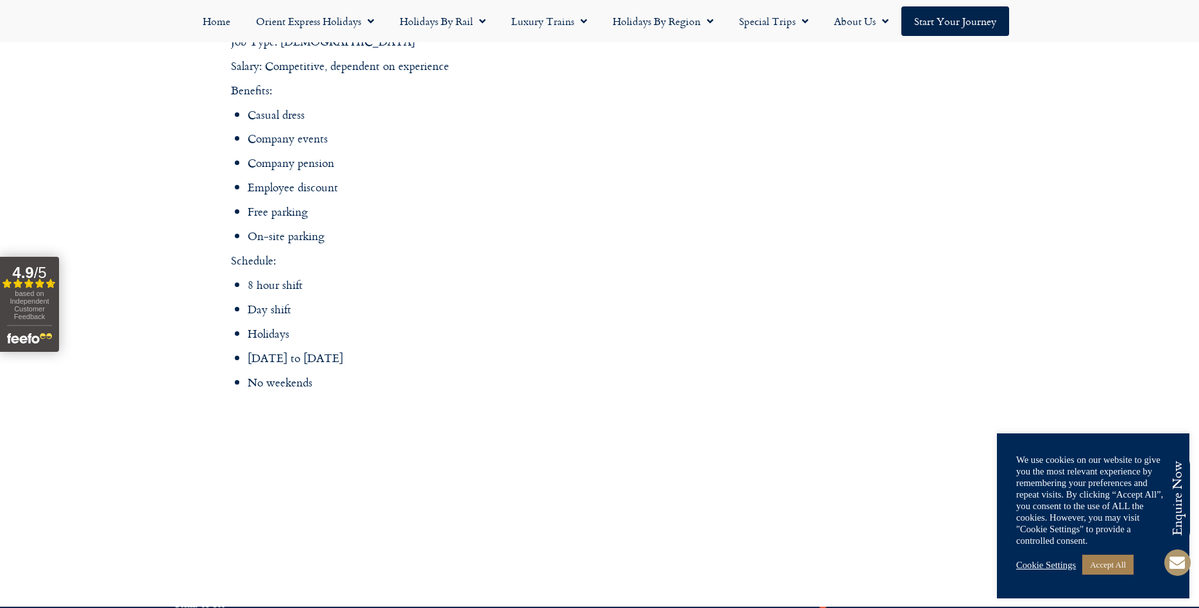
drag, startPoint x: 207, startPoint y: 279, endPoint x: 210, endPoint y: 350, distance: 71.3
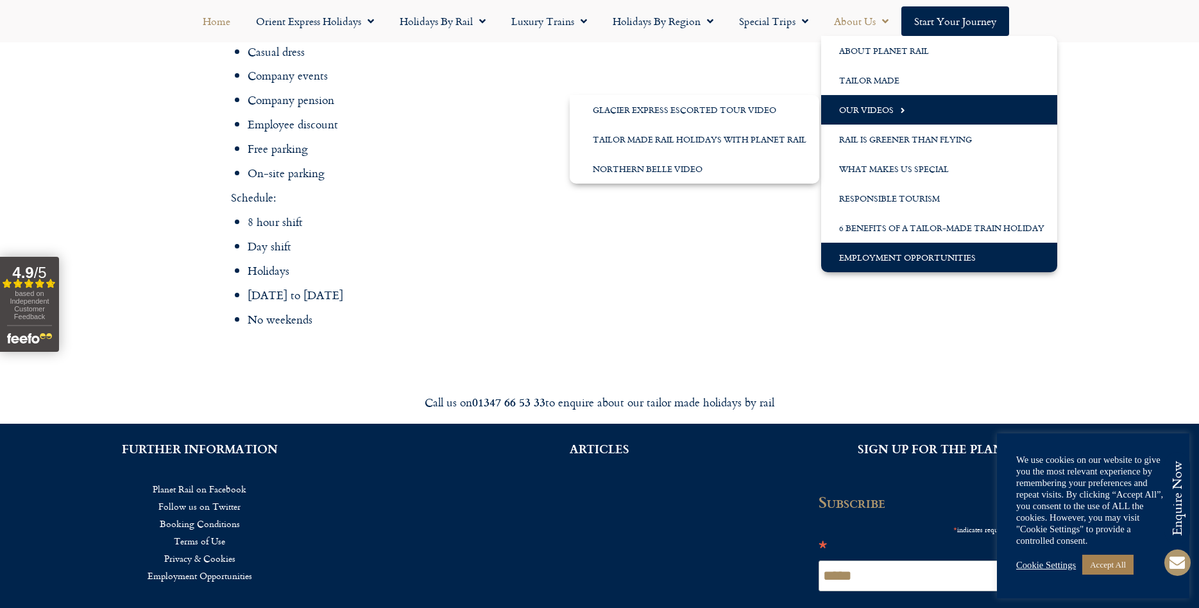
click at [205, 17] on link "Home" at bounding box center [216, 21] width 53 height 30
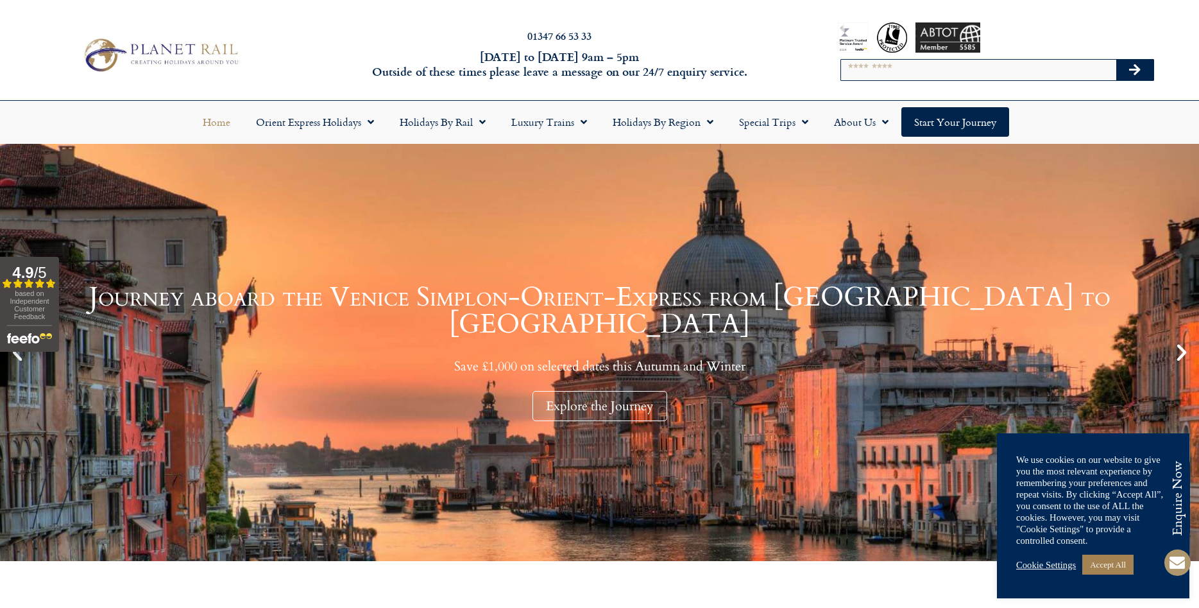
drag, startPoint x: 268, startPoint y: 561, endPoint x: 196, endPoint y: 114, distance: 453.0
drag, startPoint x: 196, startPoint y: 114, endPoint x: 160, endPoint y: 101, distance: 38.2
drag, startPoint x: 160, startPoint y: 101, endPoint x: 168, endPoint y: 134, distance: 34.2
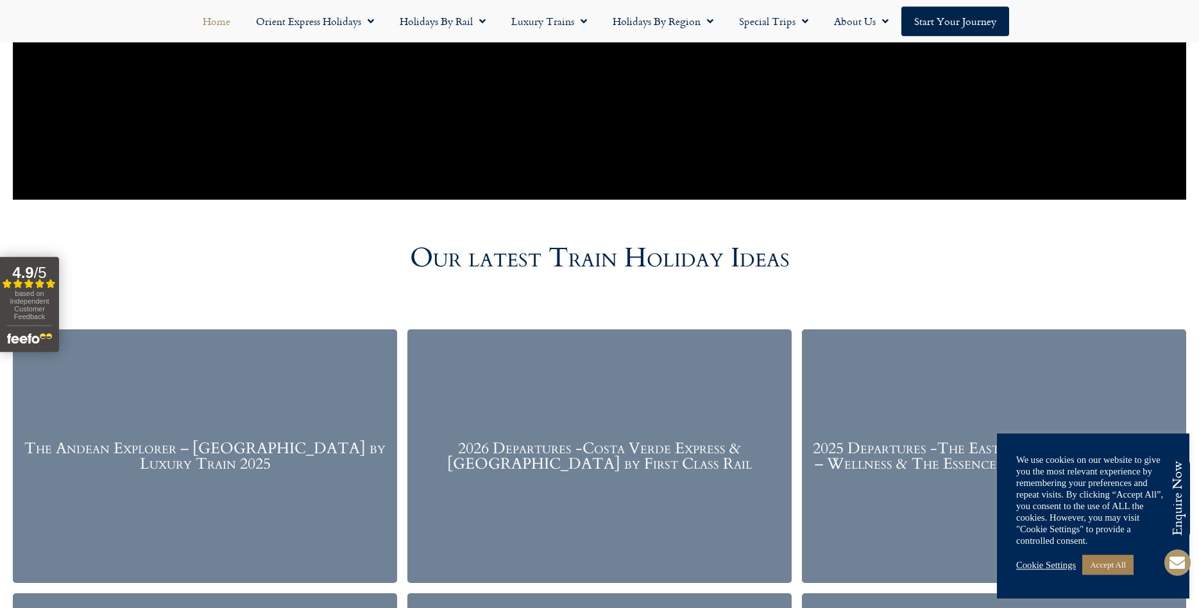
scroll to position [3125, 0]
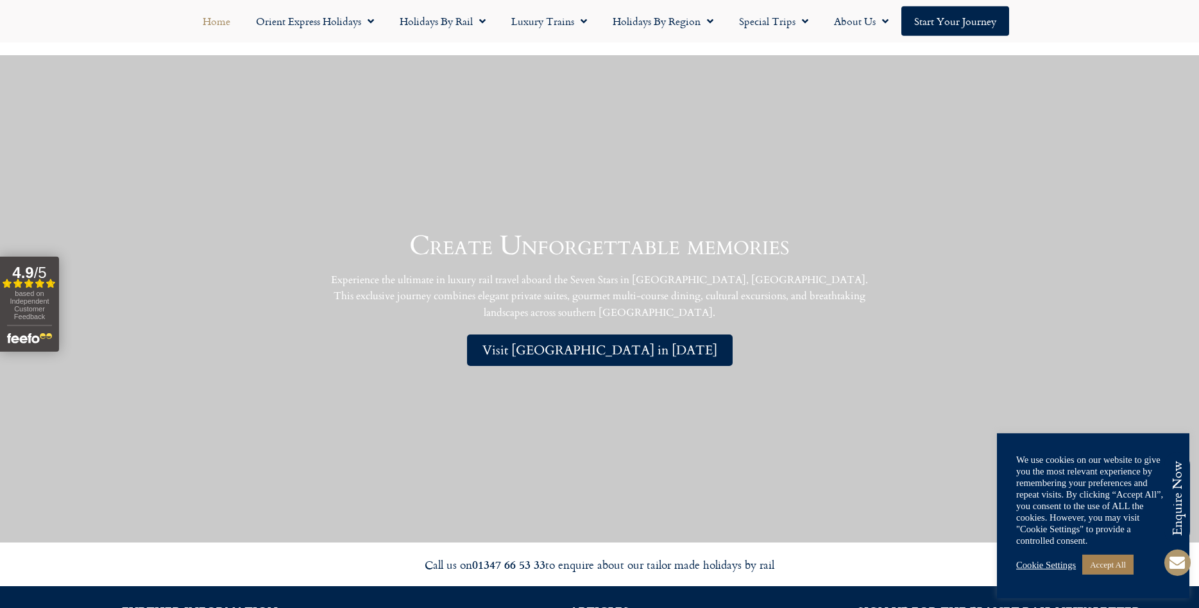
drag, startPoint x: 114, startPoint y: 99, endPoint x: 157, endPoint y: 311, distance: 216.2
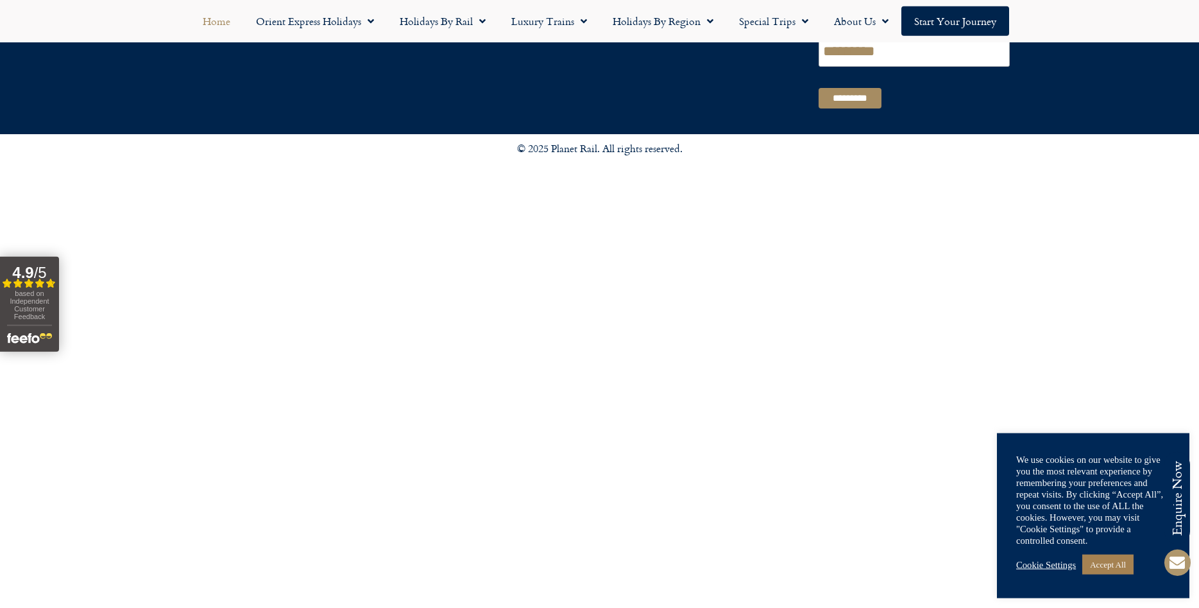
drag, startPoint x: 412, startPoint y: 479, endPoint x: 384, endPoint y: 386, distance: 96.6
